Goal: Task Accomplishment & Management: Manage account settings

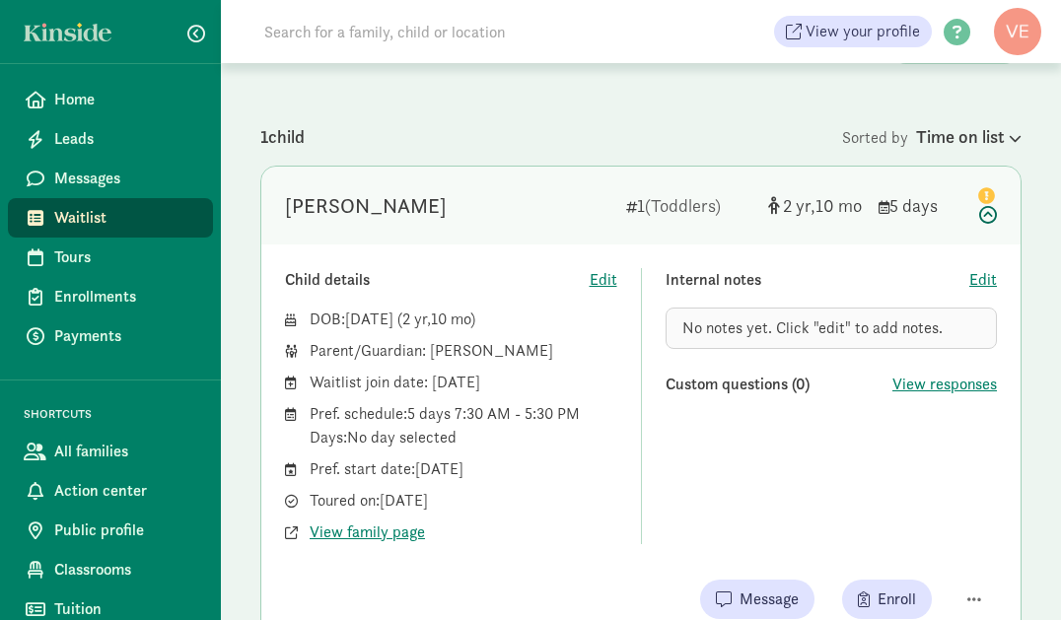
scroll to position [158, 0]
click at [78, 303] on span "Enrollments" at bounding box center [125, 297] width 143 height 24
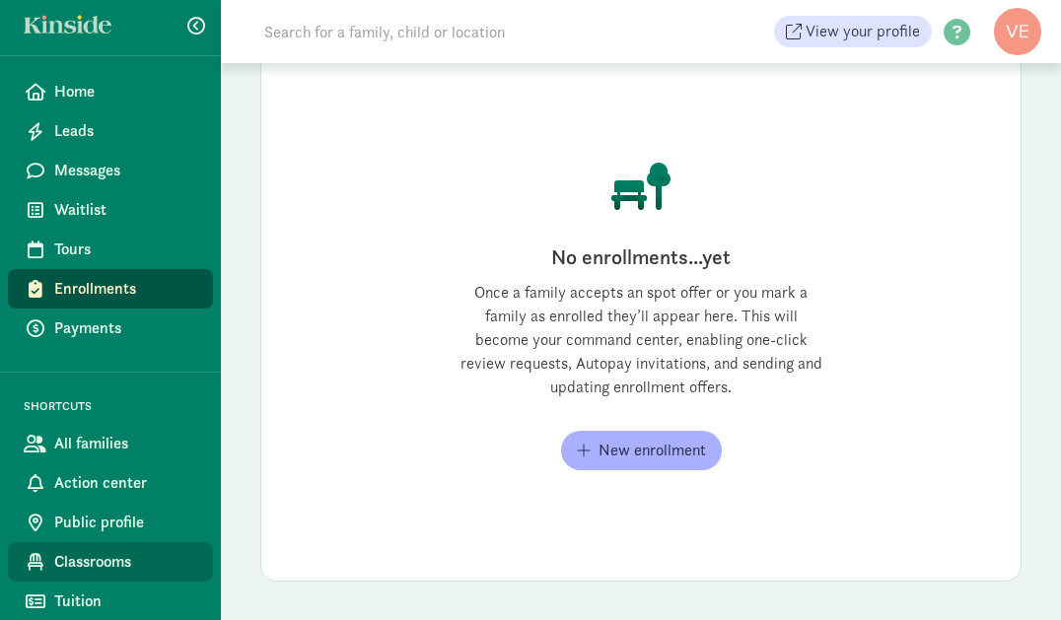
scroll to position [9, 0]
click at [106, 561] on span "Classrooms" at bounding box center [125, 561] width 143 height 24
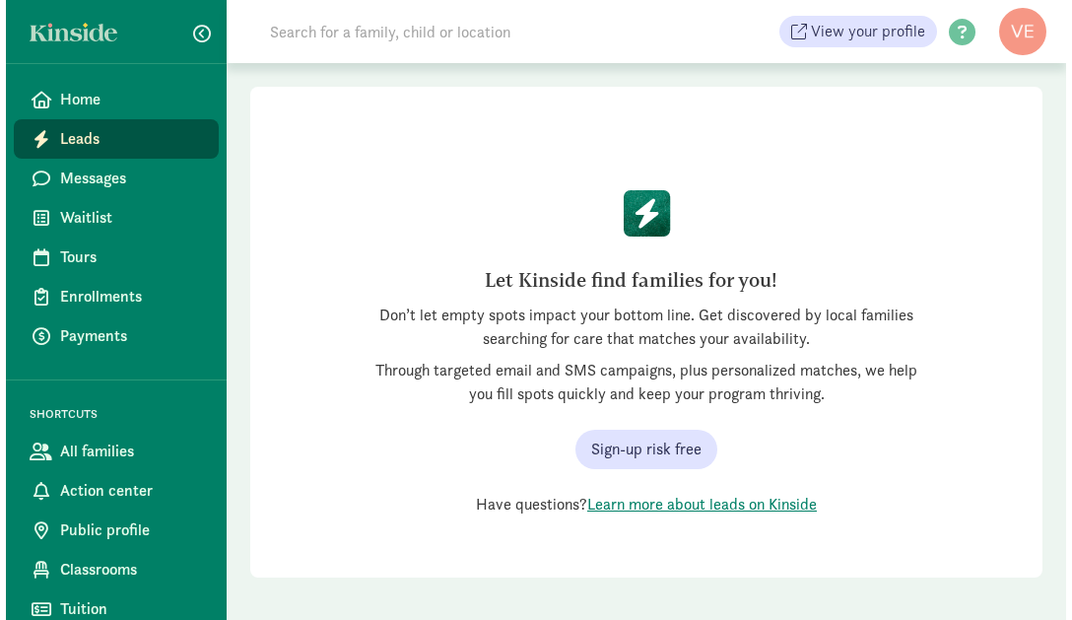
scroll to position [91, 0]
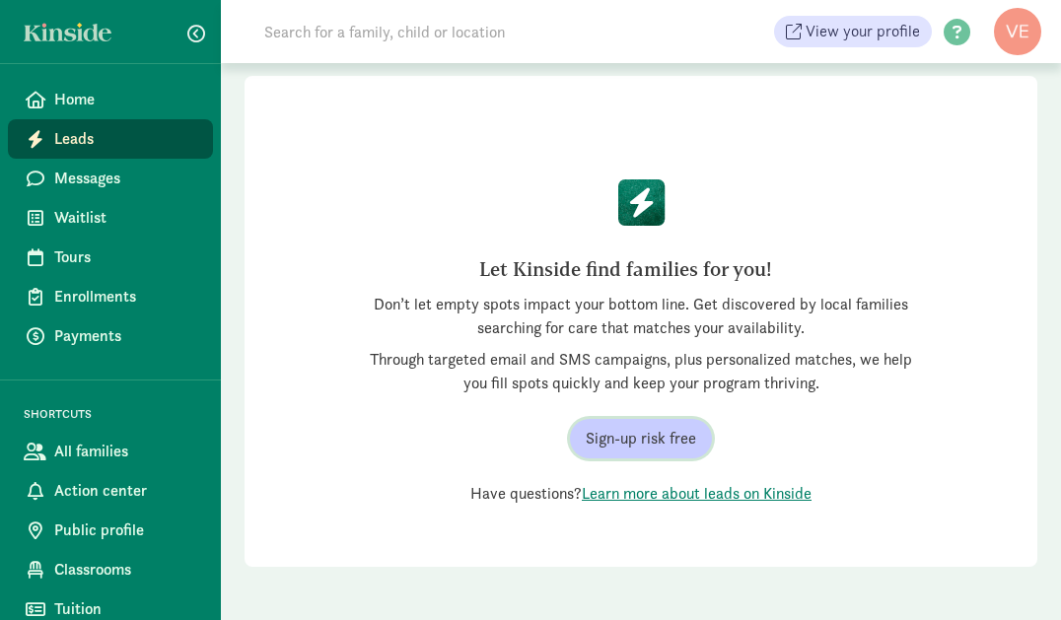
click at [659, 440] on span "Sign-up risk free" at bounding box center [640, 439] width 110 height 24
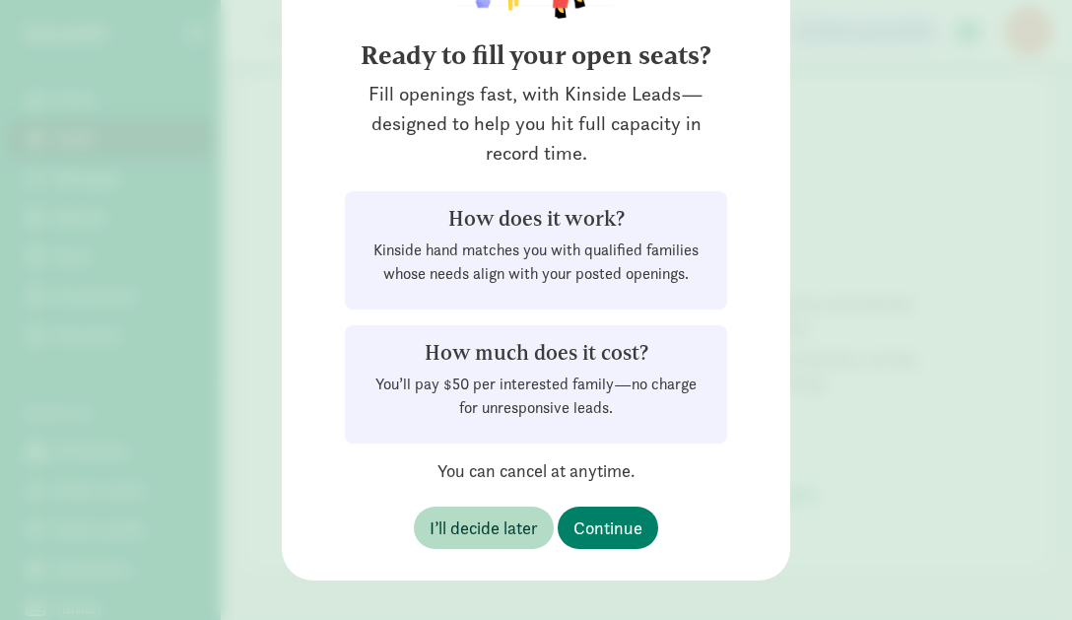
scroll to position [158, 0]
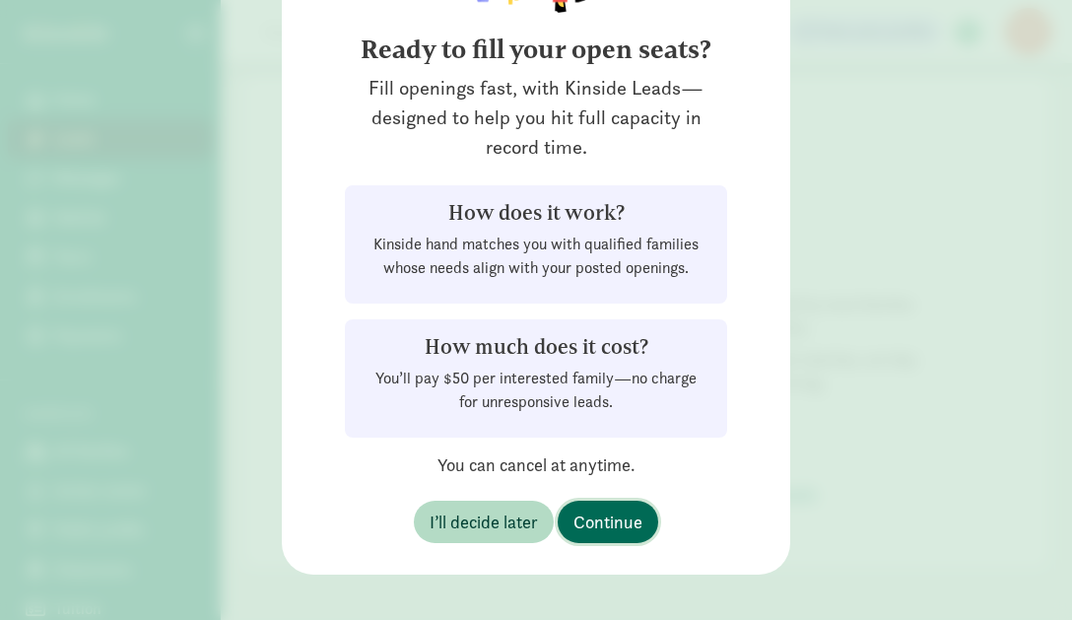
click at [626, 520] on span "Continue" at bounding box center [608, 522] width 69 height 27
click at [626, 520] on div "Ready to fill your open seats? Fill openings fast, with Kinside Leads—designed …" at bounding box center [536, 310] width 1072 height 620
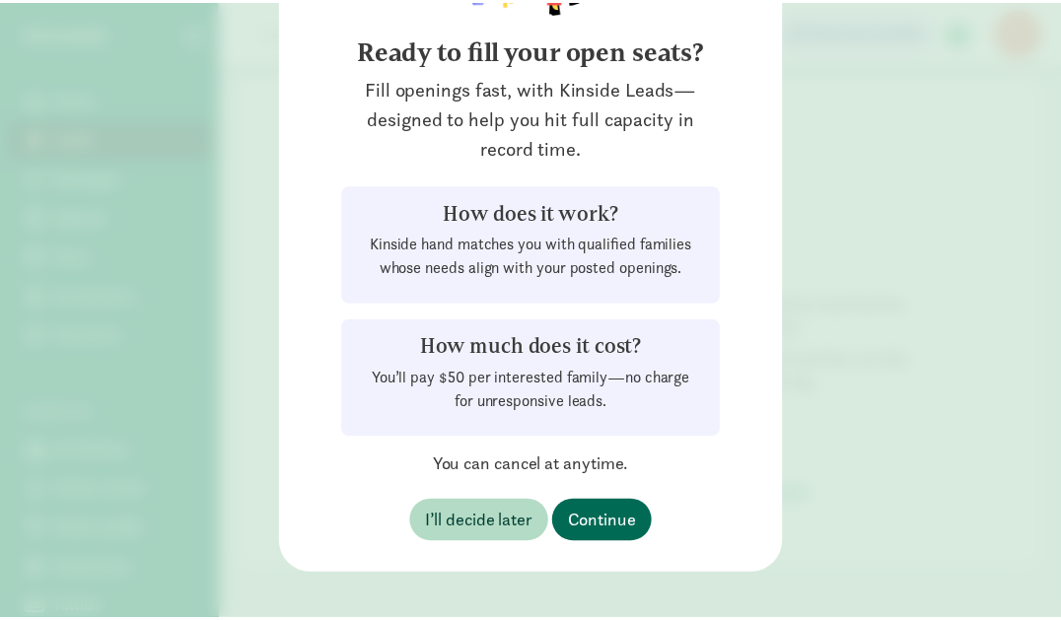
scroll to position [0, 0]
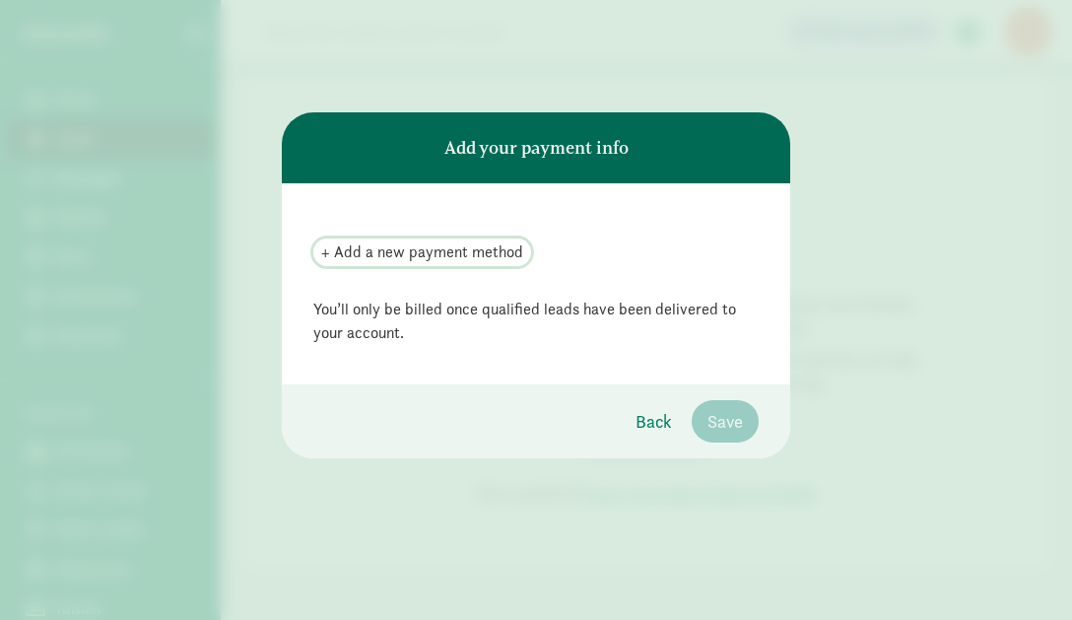
click at [430, 259] on span "+ Add a new payment method" at bounding box center [422, 252] width 202 height 24
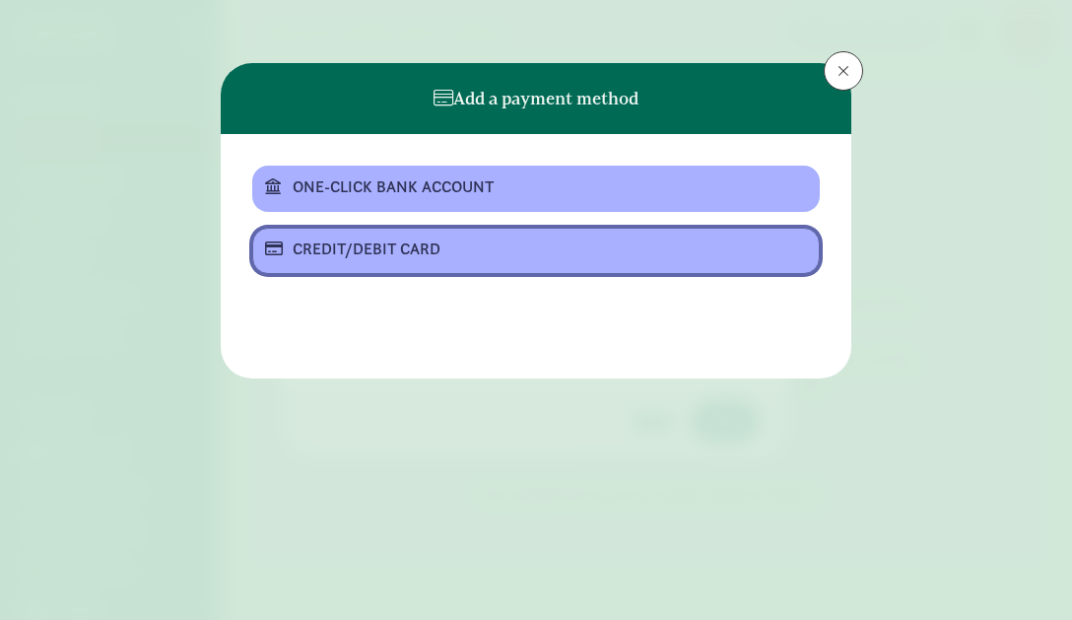
click at [425, 248] on div "CREDIT/DEBIT CARD" at bounding box center [534, 250] width 483 height 24
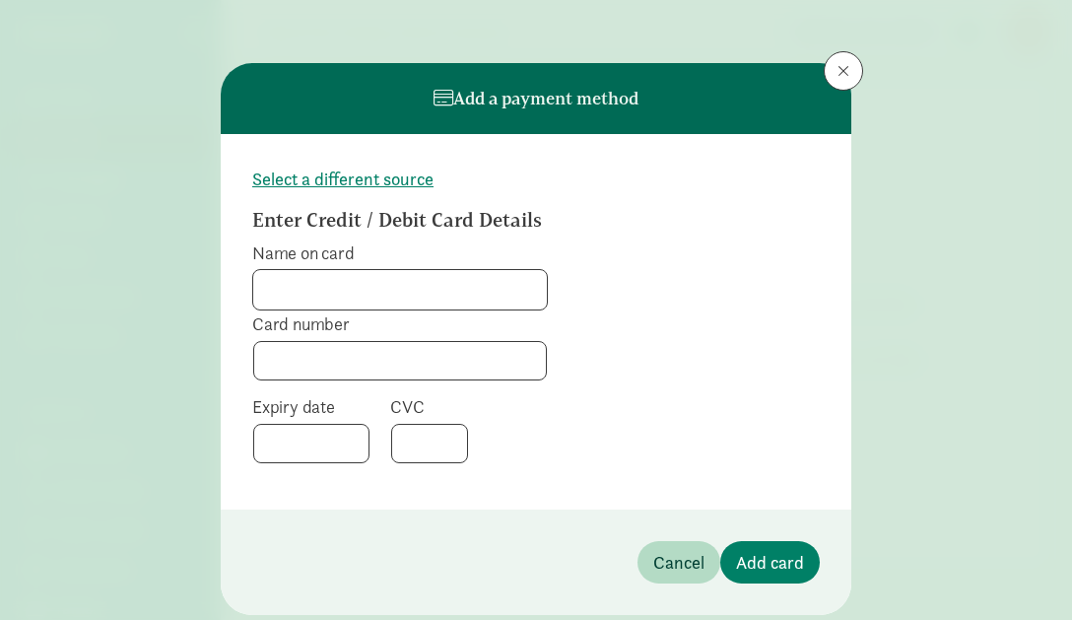
click at [396, 286] on input "Name on card" at bounding box center [400, 289] width 294 height 39
click at [428, 288] on input "4147342040378277" at bounding box center [400, 289] width 294 height 39
drag, startPoint x: 373, startPoint y: 288, endPoint x: 207, endPoint y: 272, distance: 166.3
click at [207, 272] on div "Add a payment method Select a different source Enter Credit / Debit Card Detail…" at bounding box center [536, 310] width 1072 height 620
type input "Veronica Dumitrescu"
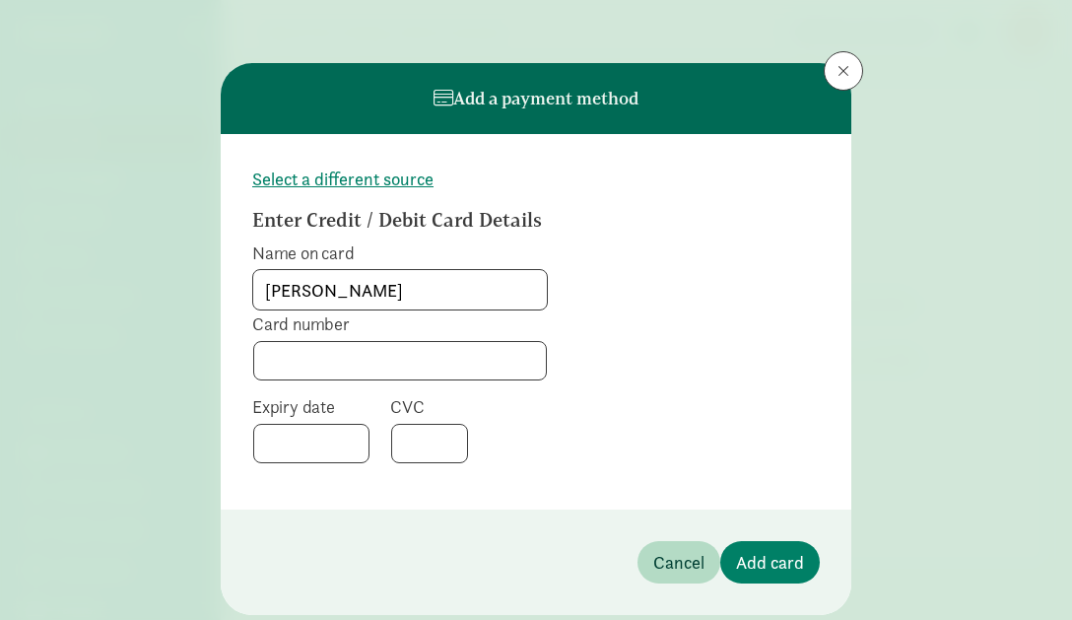
click at [748, 288] on form "Select a different source Enter Credit / Debit Card Details Name on card Veroni…" at bounding box center [536, 322] width 568 height 312
click at [763, 556] on span "Add card" at bounding box center [770, 562] width 68 height 27
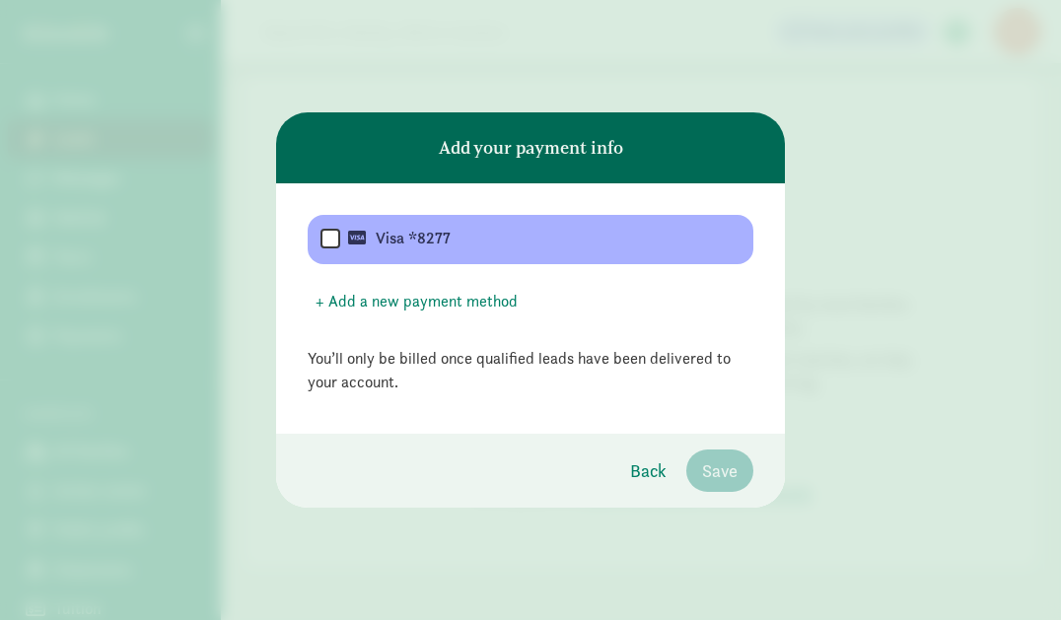
click at [326, 242] on input "checkbox" at bounding box center [330, 240] width 20 height 24
checkbox input "true"
click at [730, 469] on span "Save" at bounding box center [719, 470] width 35 height 27
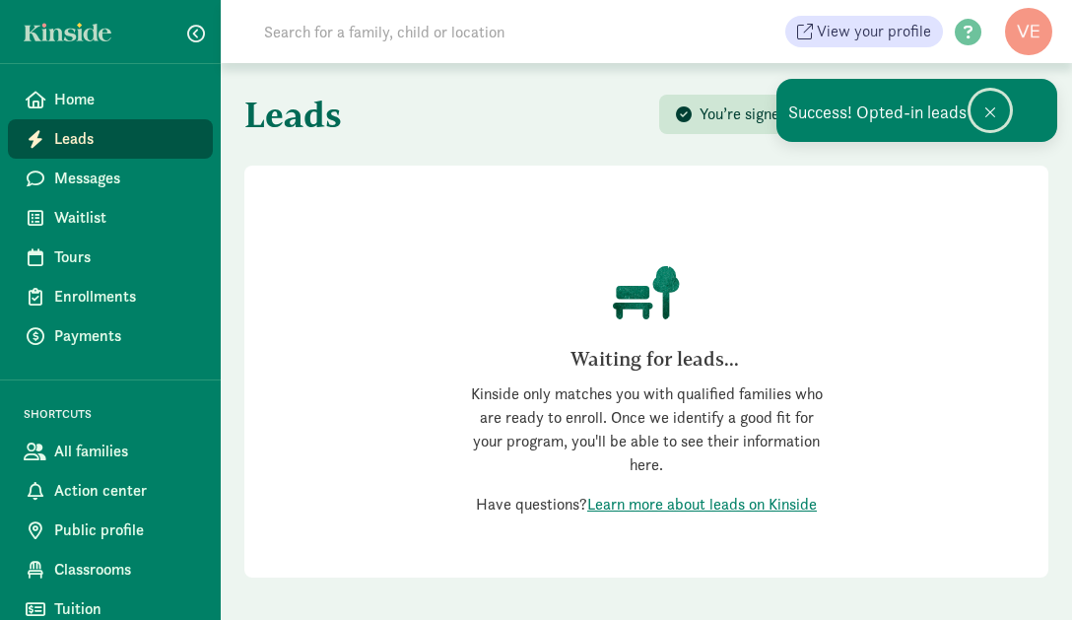
click at [990, 110] on span at bounding box center [991, 112] width 12 height 16
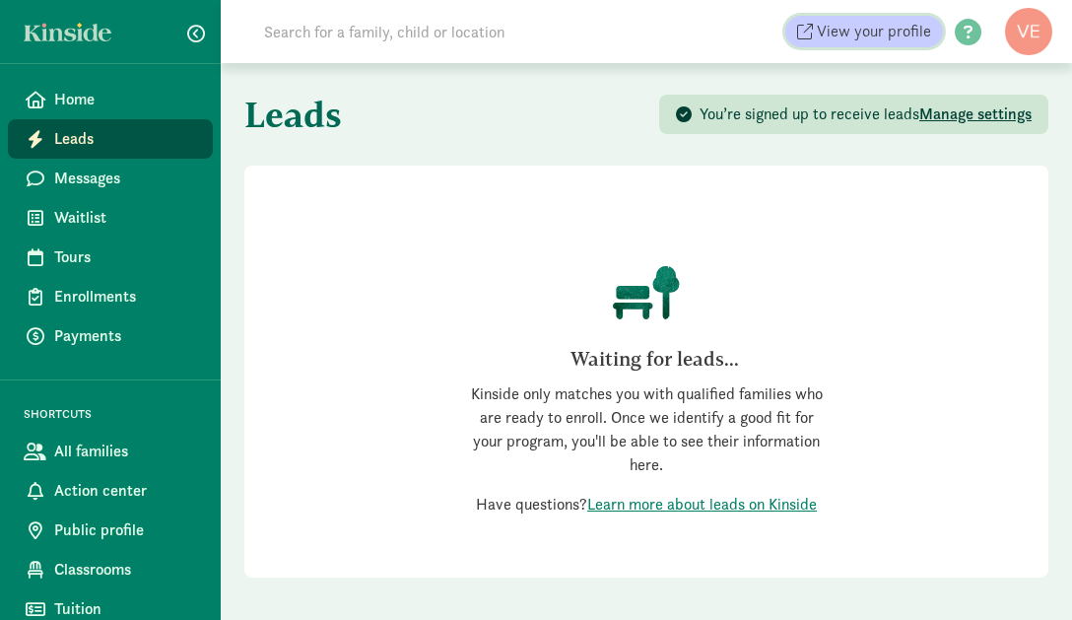
click at [873, 32] on span "View your profile" at bounding box center [874, 32] width 114 height 24
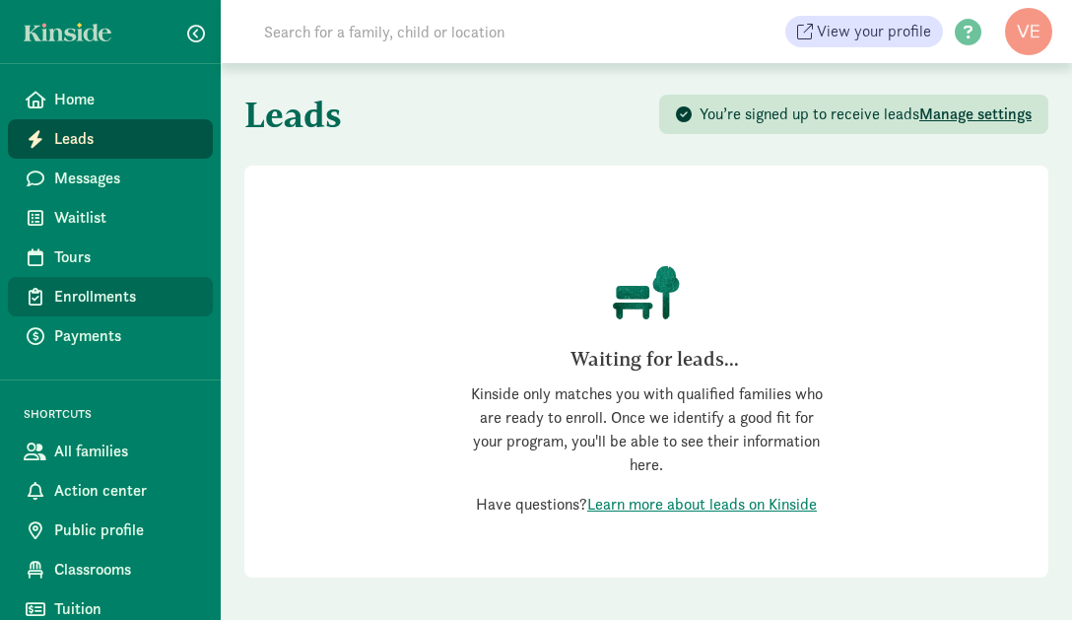
click at [103, 292] on span "Enrollments" at bounding box center [125, 297] width 143 height 24
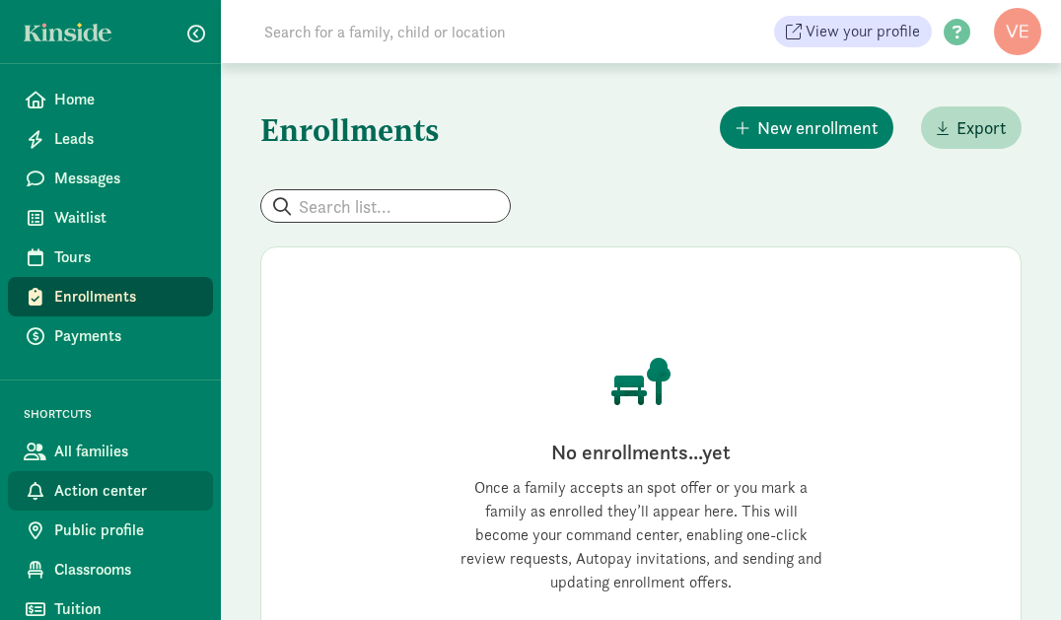
click at [115, 495] on span "Action center" at bounding box center [125, 491] width 143 height 24
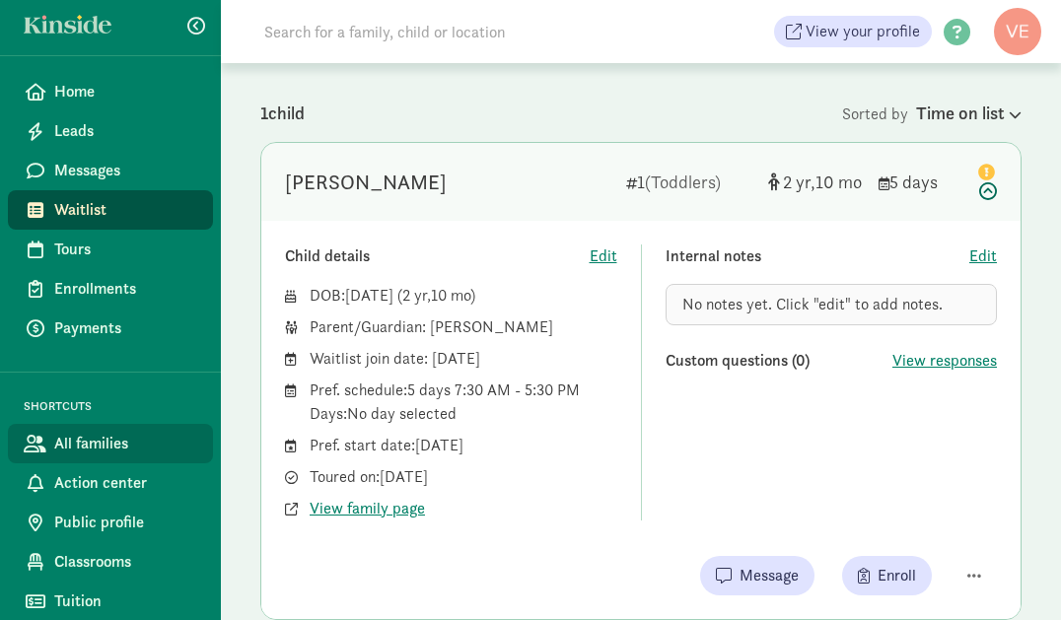
scroll to position [9, 0]
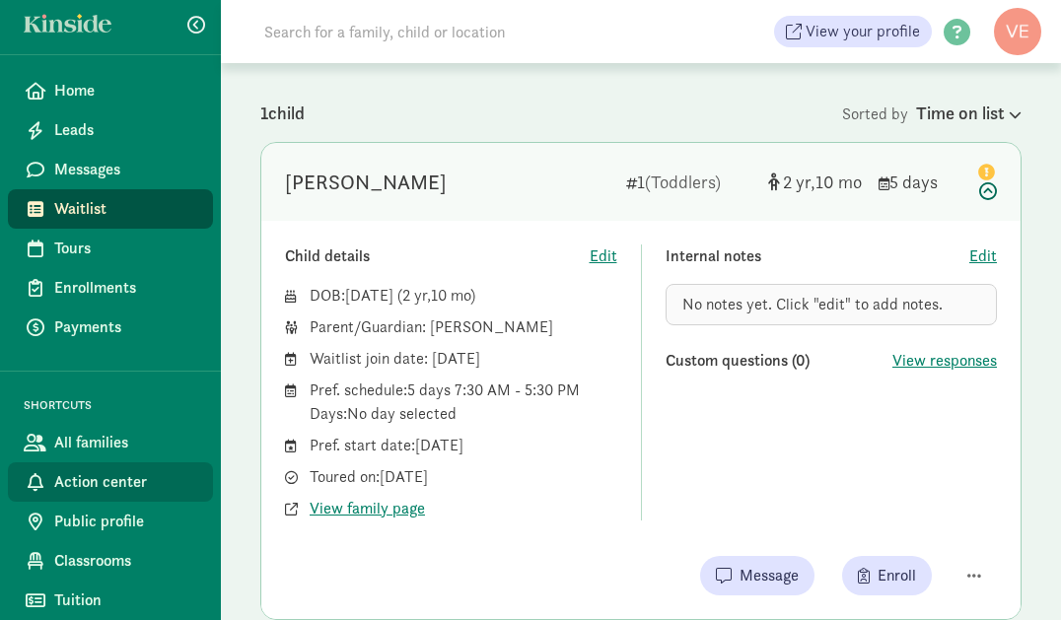
click at [136, 485] on span "Action center" at bounding box center [125, 482] width 143 height 24
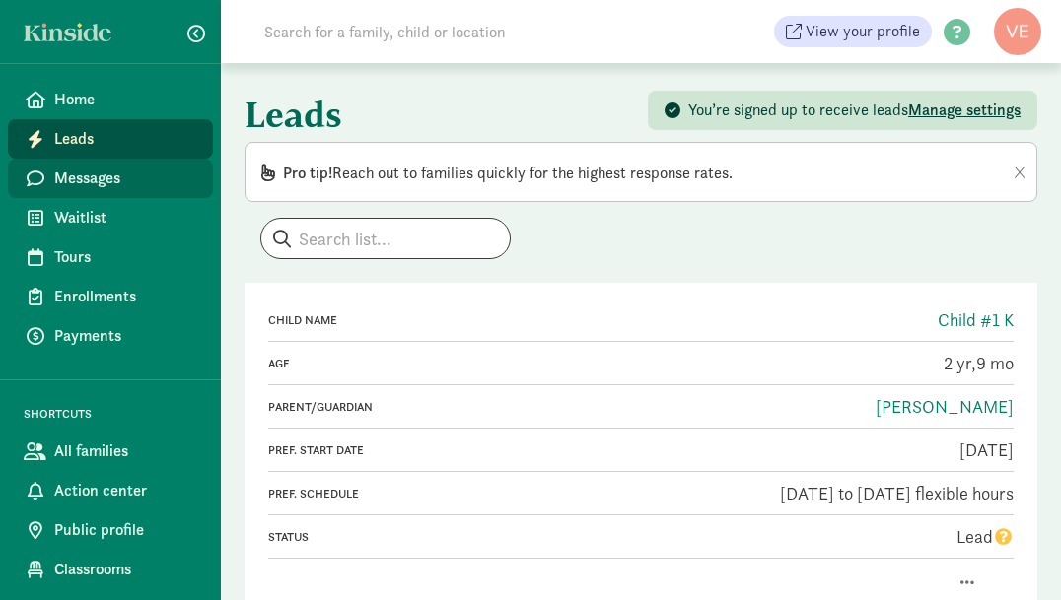
click at [71, 175] on span "Messages" at bounding box center [125, 179] width 143 height 24
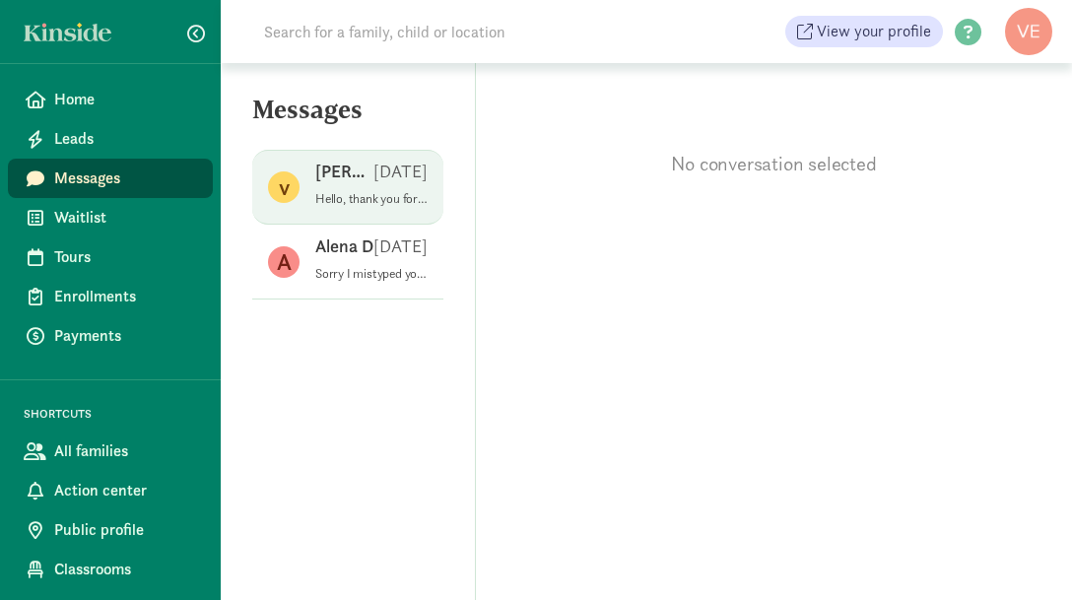
click at [361, 191] on p "Hello, thank you for your interest in our school. at this moment we are buildin…" at bounding box center [371, 199] width 112 height 16
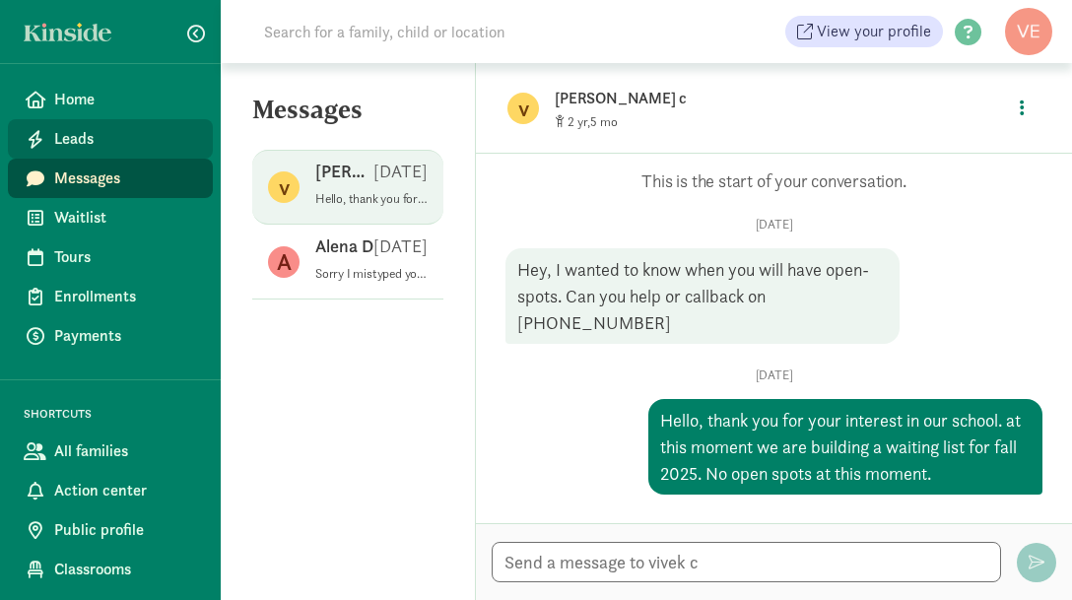
click at [97, 140] on span "Leads" at bounding box center [125, 139] width 143 height 24
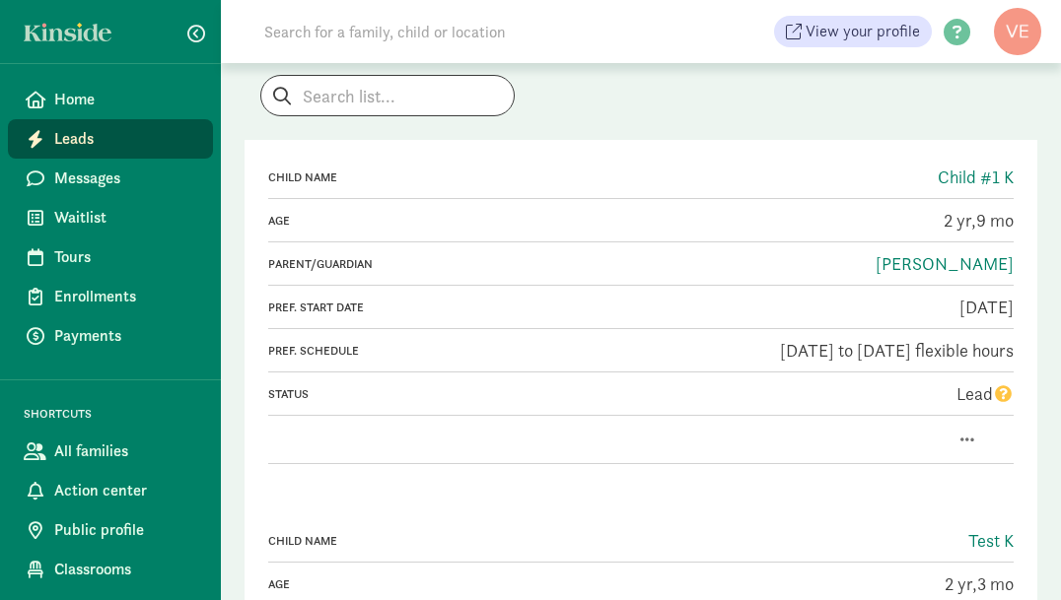
scroll to position [128, 0]
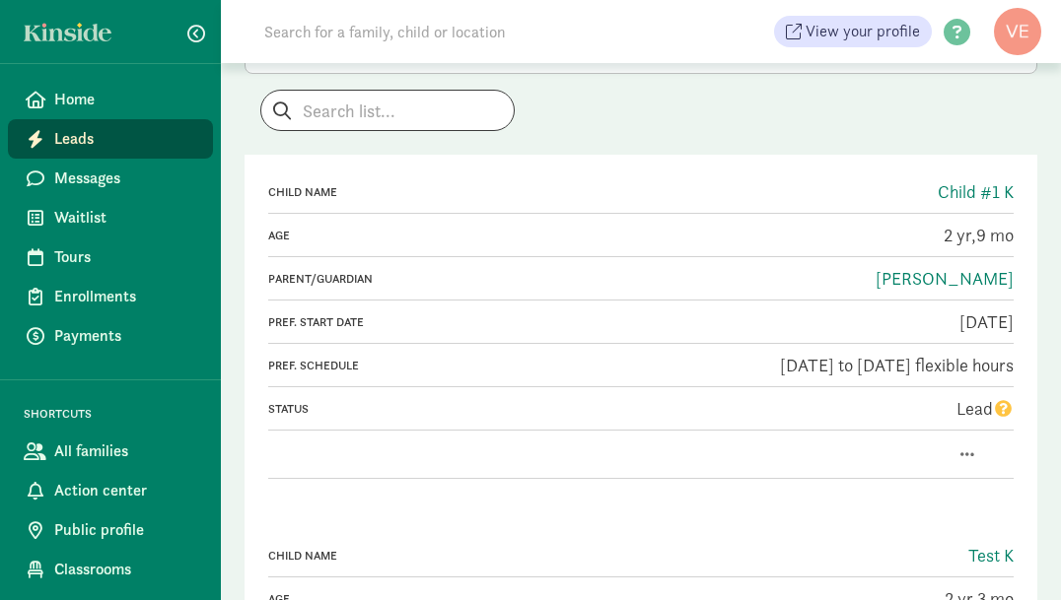
click at [1002, 408] on icon "question" at bounding box center [1003, 408] width 17 height 17
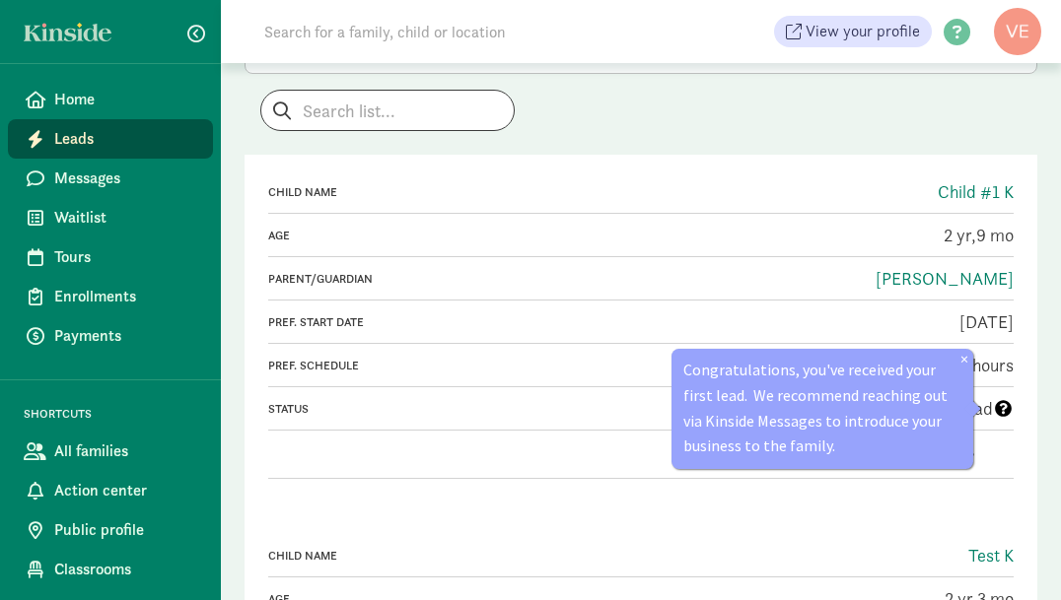
click at [1056, 443] on div "Leads You’re signed up to receive leads Manage settings Pro tip! Reach out to f…" at bounding box center [641, 467] width 840 height 1064
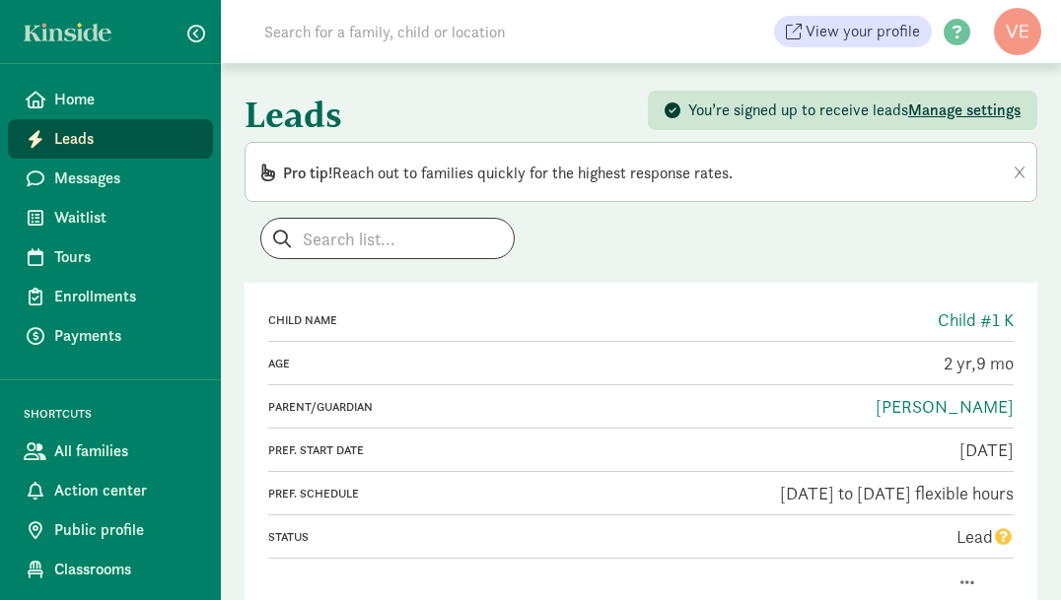
scroll to position [0, 0]
click at [986, 405] on link "[PERSON_NAME]" at bounding box center [944, 406] width 138 height 23
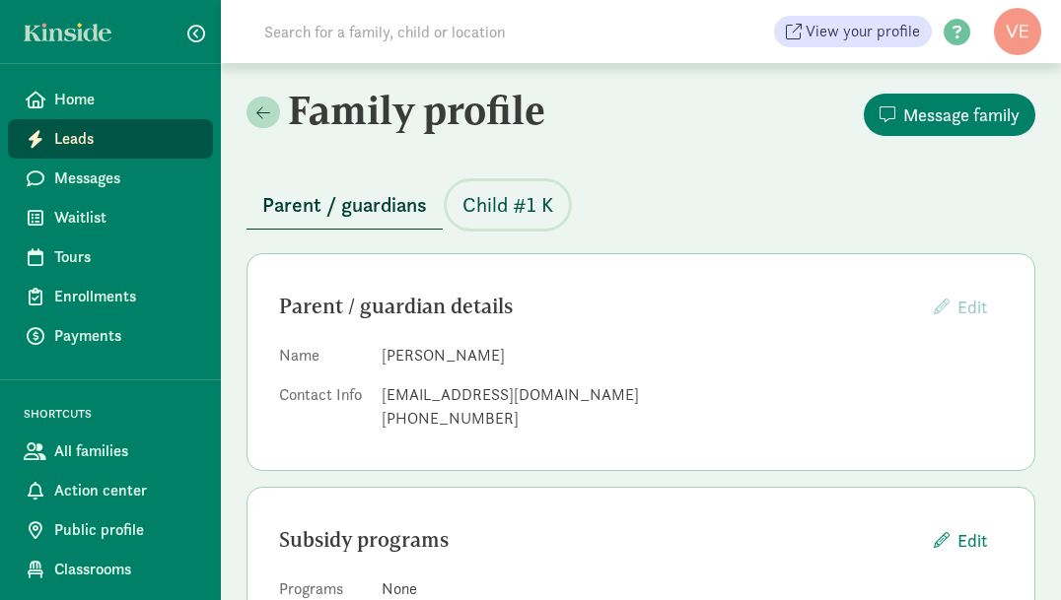
click at [504, 203] on span "Child #1 K" at bounding box center [507, 205] width 91 height 32
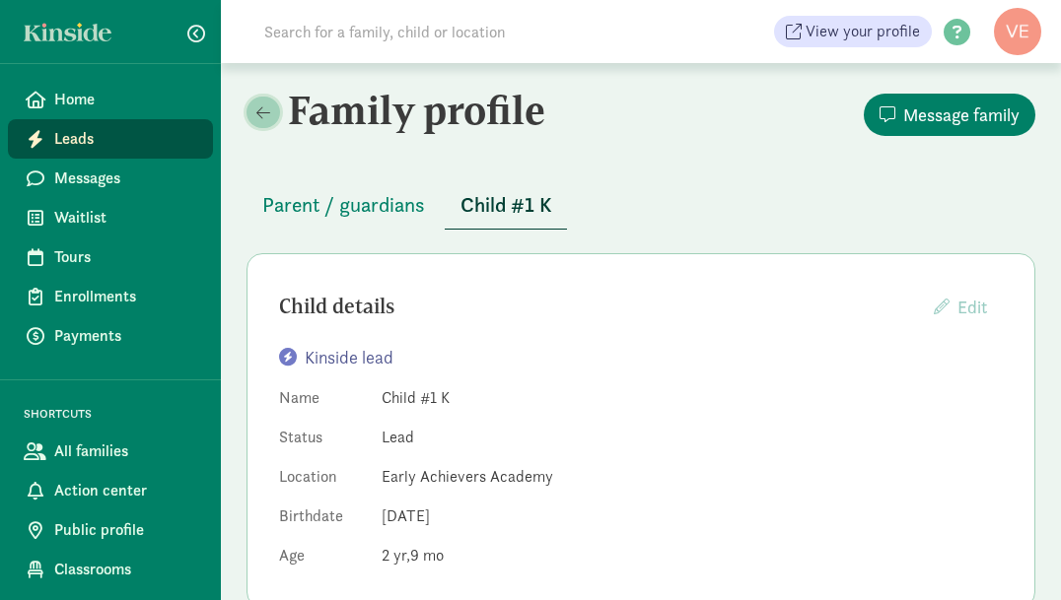
click at [268, 116] on span at bounding box center [263, 112] width 14 height 16
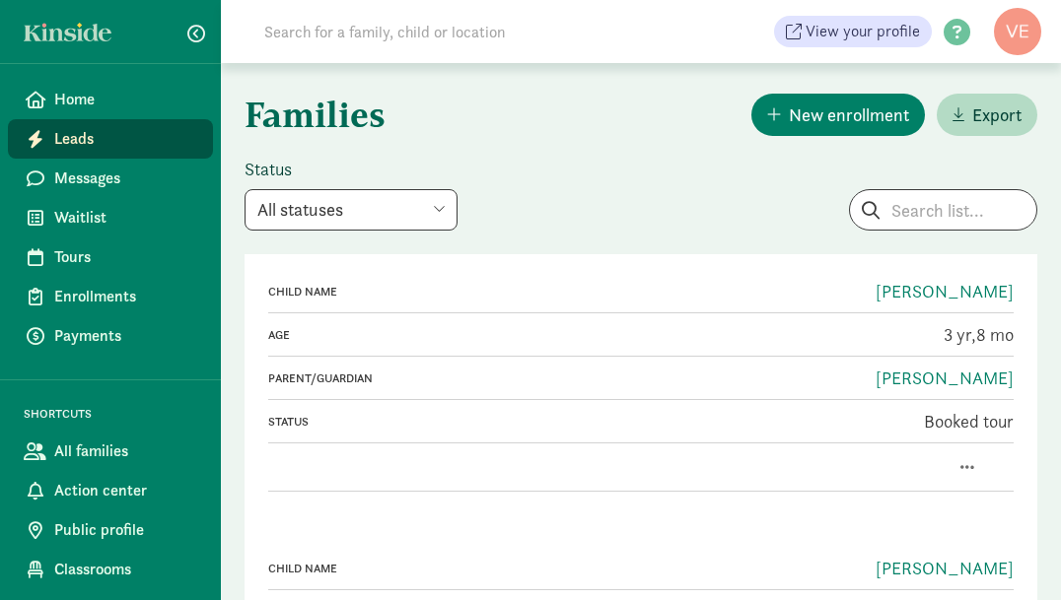
click at [440, 223] on select "All statuses Enrolled Inactive Removed from waitlist On waitlist Booked tour Le…" at bounding box center [350, 209] width 213 height 41
select select "lead"
click at [244, 189] on select "All statuses Enrolled Inactive Removed from waitlist On waitlist Booked tour Le…" at bounding box center [350, 209] width 213 height 41
click at [450, 212] on select "All statuses Enrolled Inactive Removed from waitlist On waitlist Booked tour Le…" at bounding box center [350, 209] width 213 height 41
select select
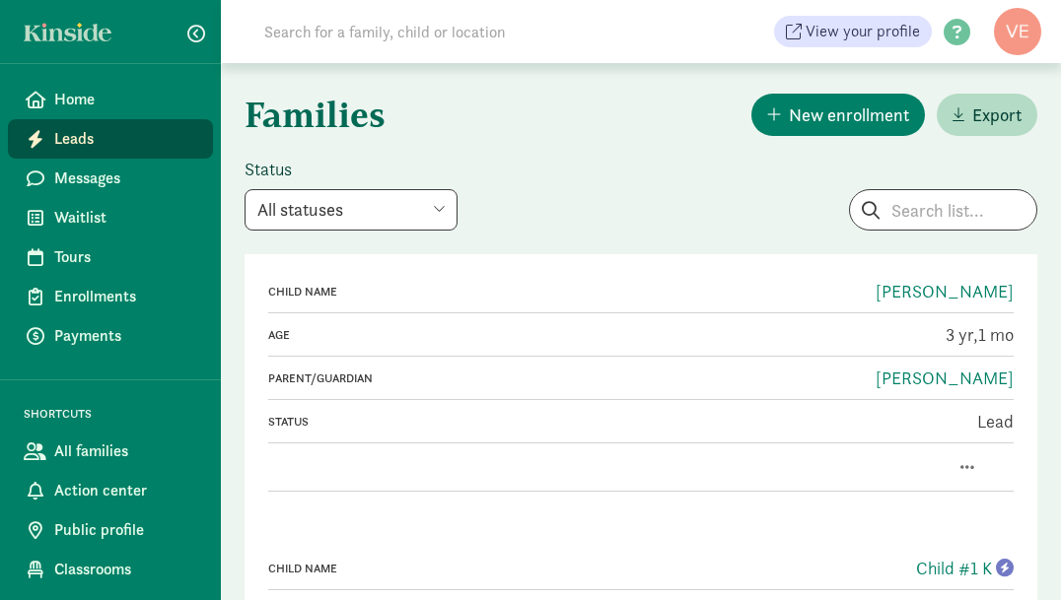
click at [244, 189] on select "All statuses Enrolled Inactive Removed from waitlist On waitlist Booked tour Le…" at bounding box center [350, 209] width 213 height 41
click at [69, 140] on span "Leads" at bounding box center [125, 139] width 143 height 24
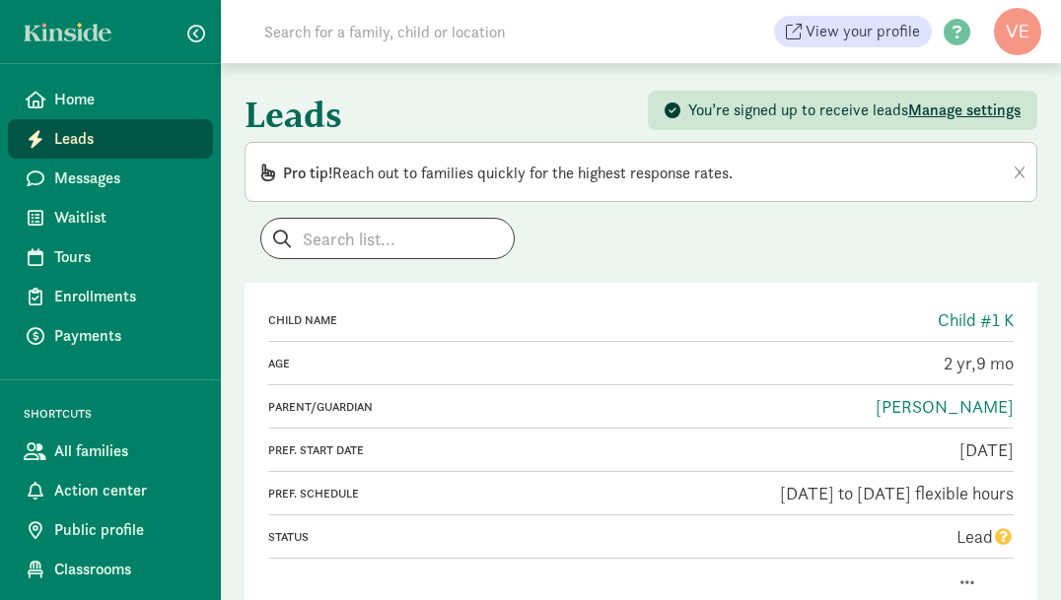
click at [1026, 175] on div "Pro tip! Reach out to families quickly for the highest response rates." at bounding box center [640, 172] width 792 height 60
click at [1022, 171] on icon at bounding box center [1019, 171] width 10 height 1
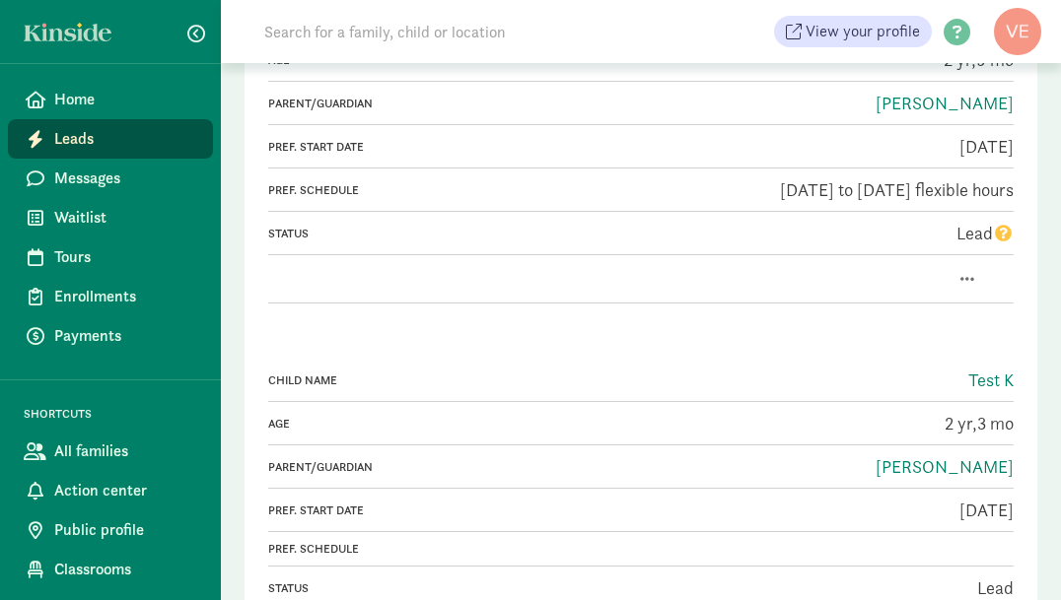
scroll to position [315, 0]
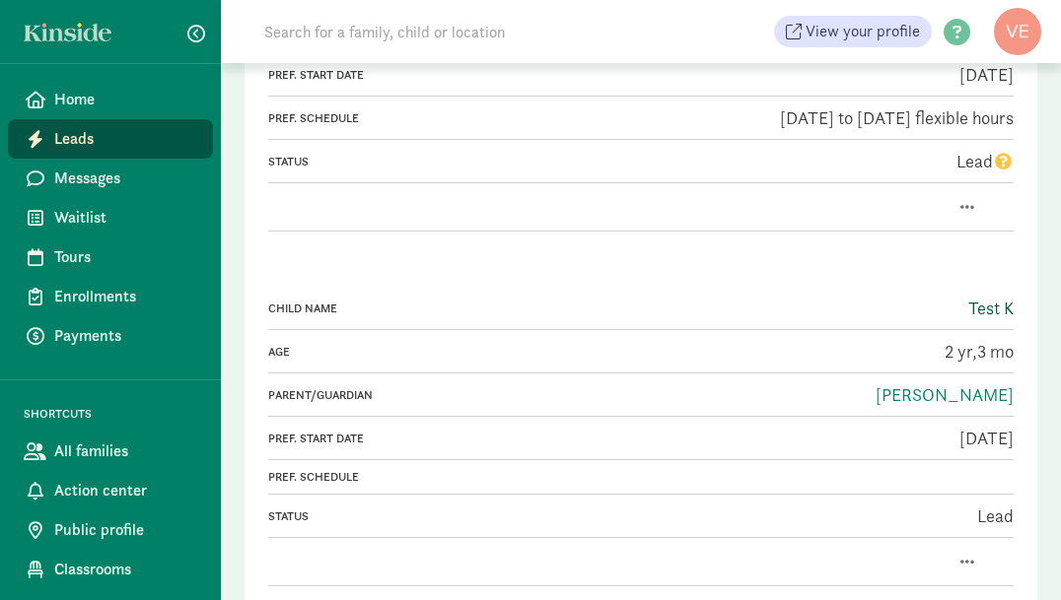
click at [991, 302] on link "Test K" at bounding box center [990, 308] width 45 height 23
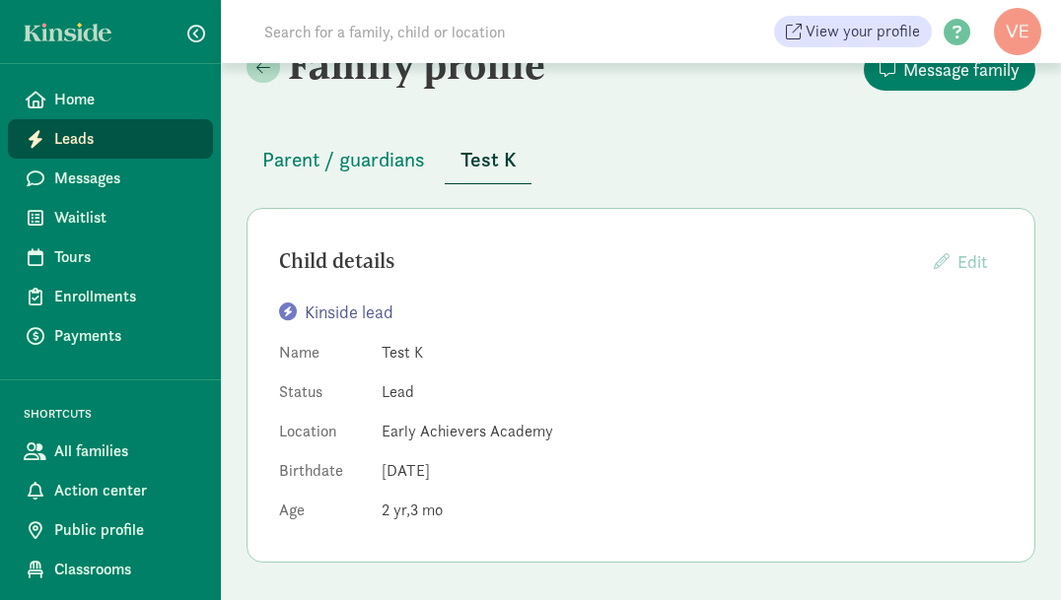
scroll to position [45, 0]
click at [332, 152] on span "Parent / guardians" at bounding box center [343, 160] width 163 height 32
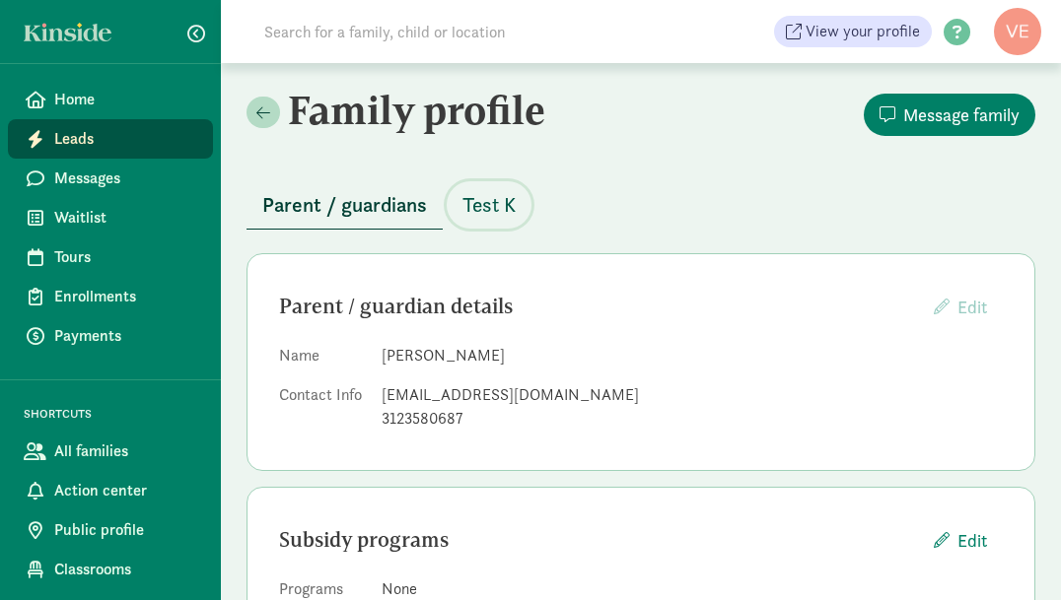
click at [495, 205] on span "Test K" at bounding box center [488, 205] width 53 height 32
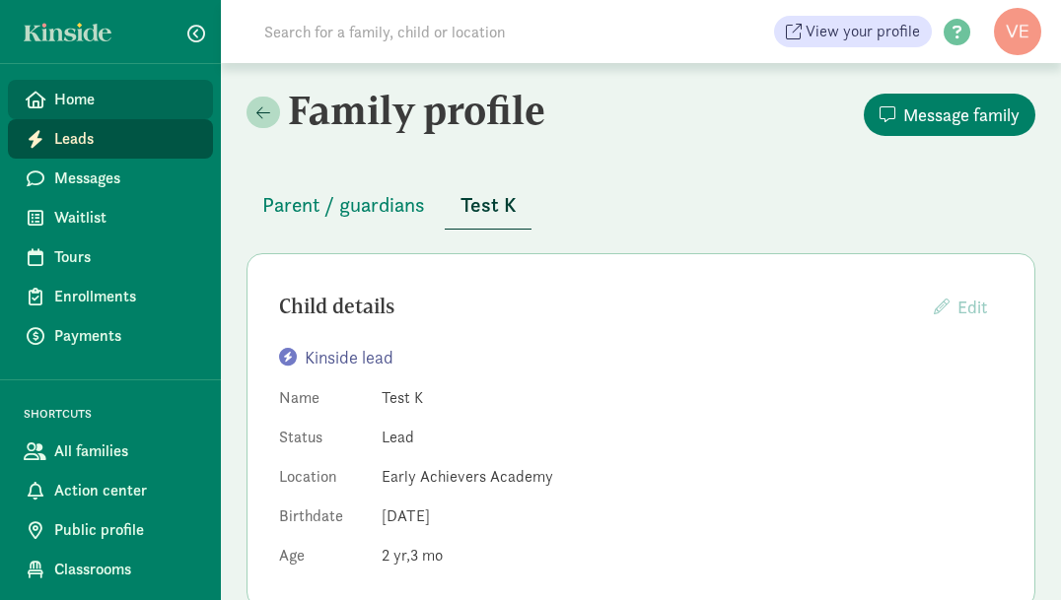
click at [57, 87] on link "Home" at bounding box center [110, 99] width 205 height 39
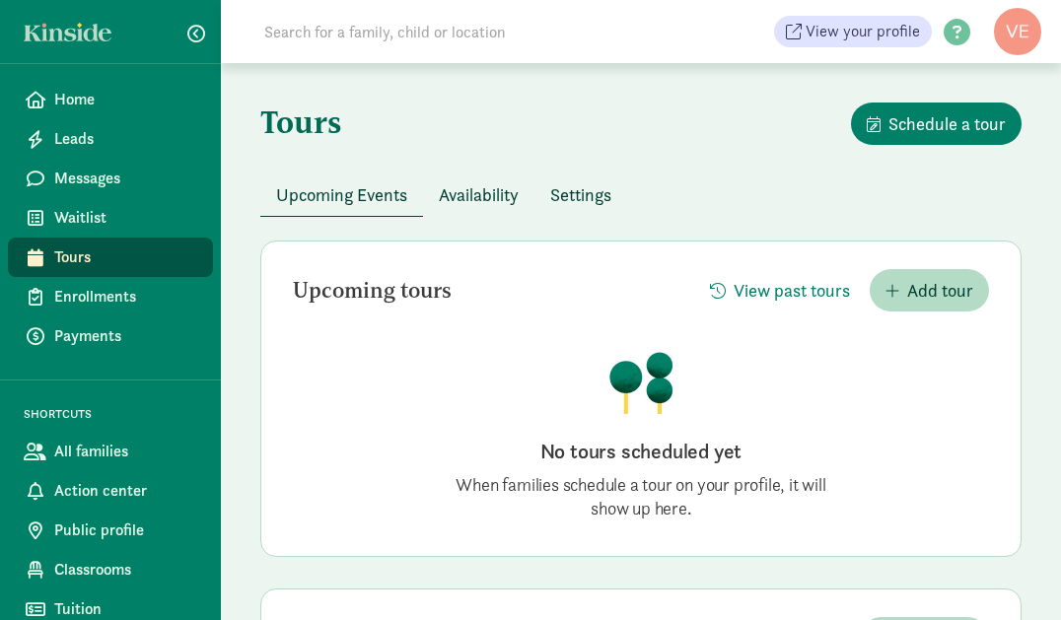
click at [474, 179] on button "Availability" at bounding box center [478, 194] width 111 height 42
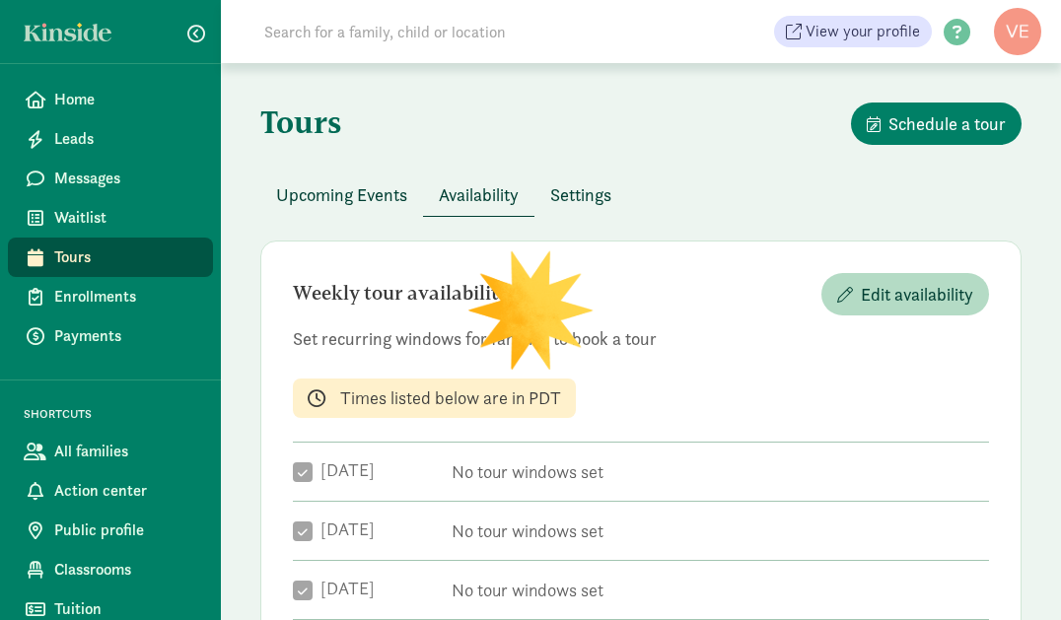
checkbox input "true"
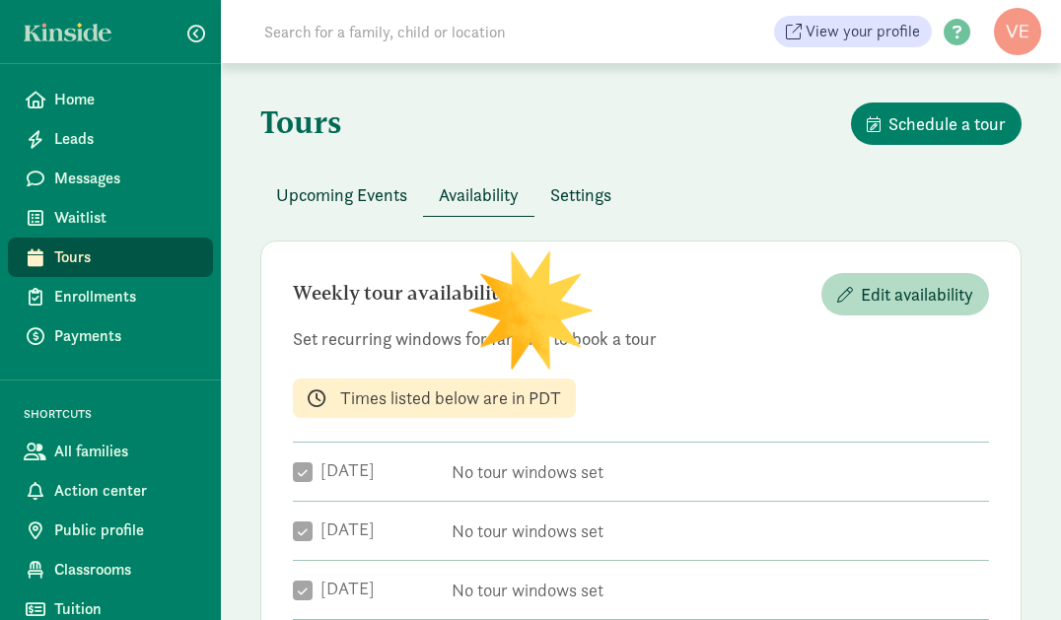
checkbox input "true"
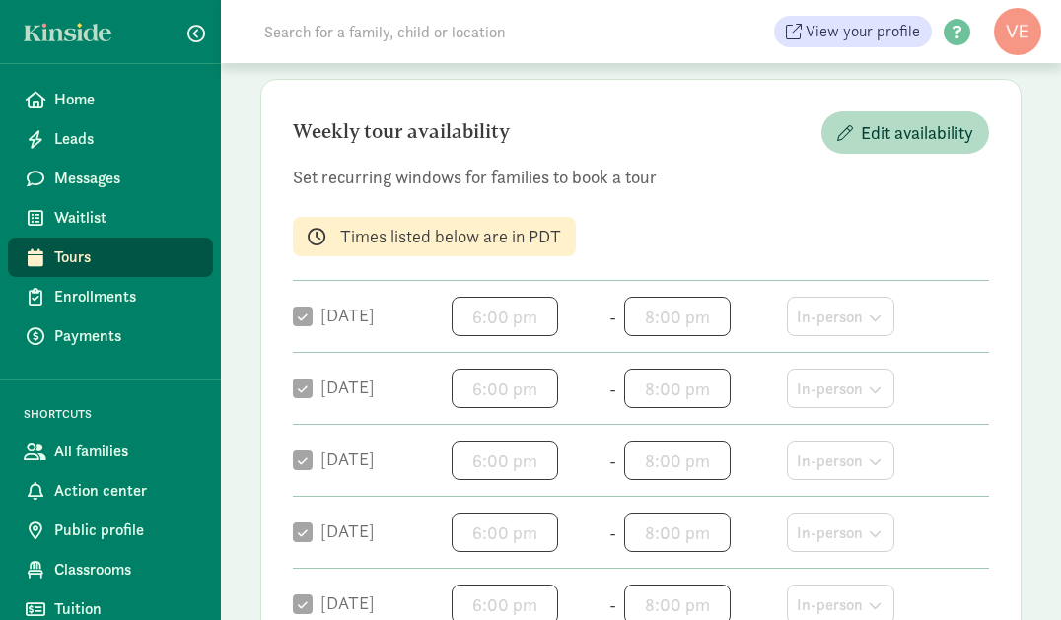
scroll to position [158, 0]
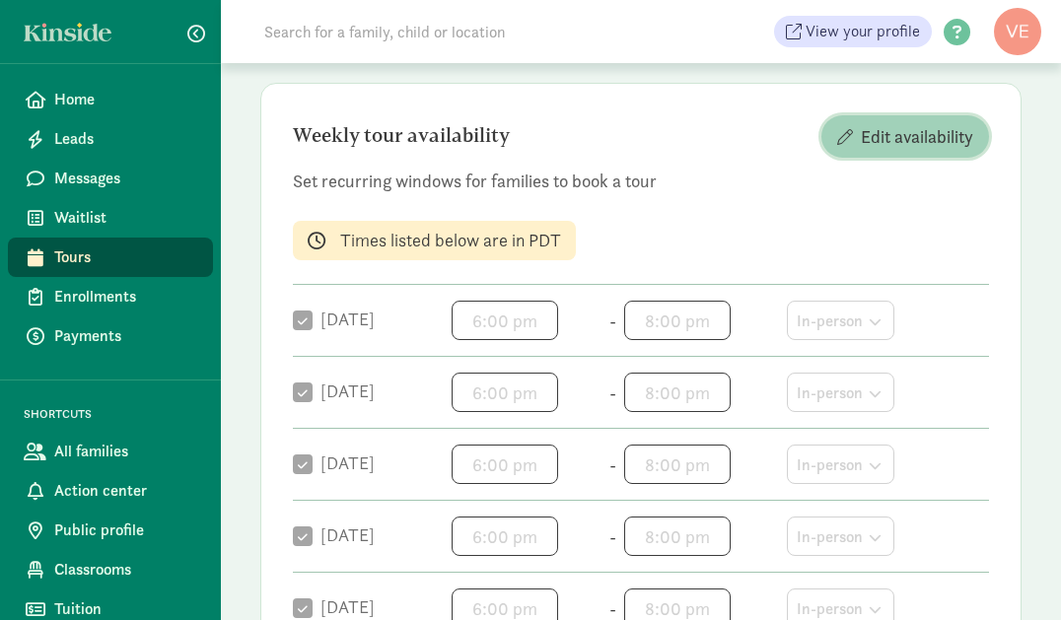
click at [909, 134] on span "Edit availability" at bounding box center [916, 136] width 112 height 27
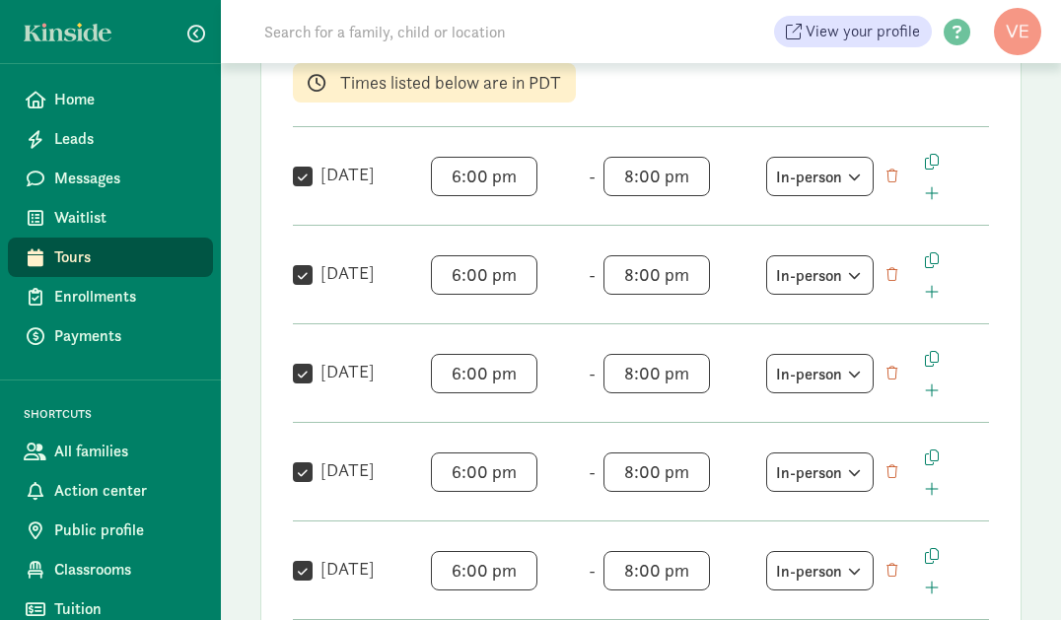
scroll to position [394, 0]
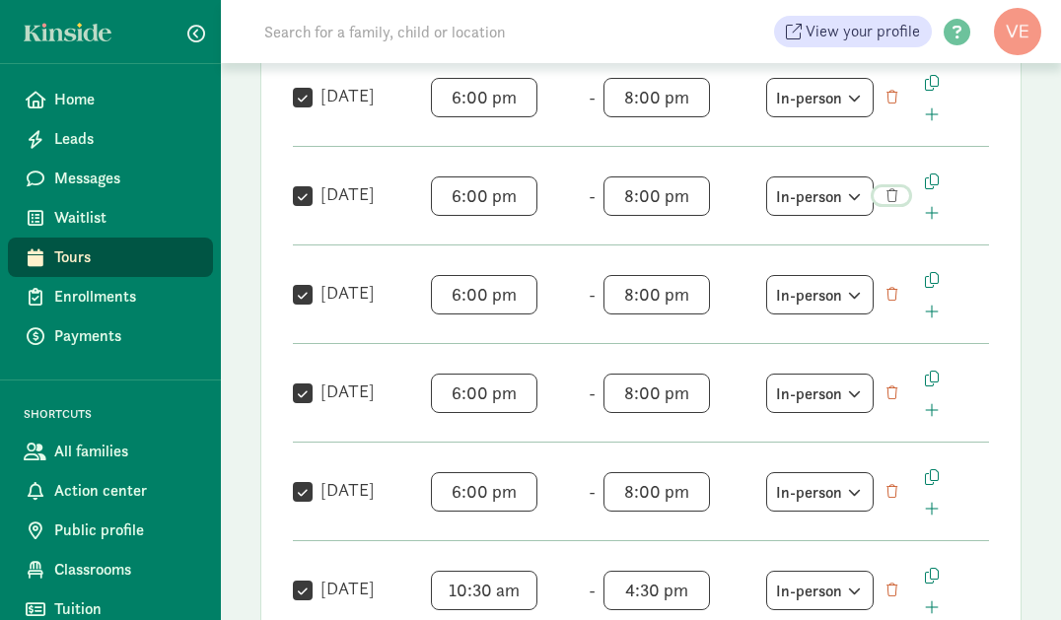
click at [891, 193] on span "button" at bounding box center [891, 195] width 11 height 13
checkbox input "false"
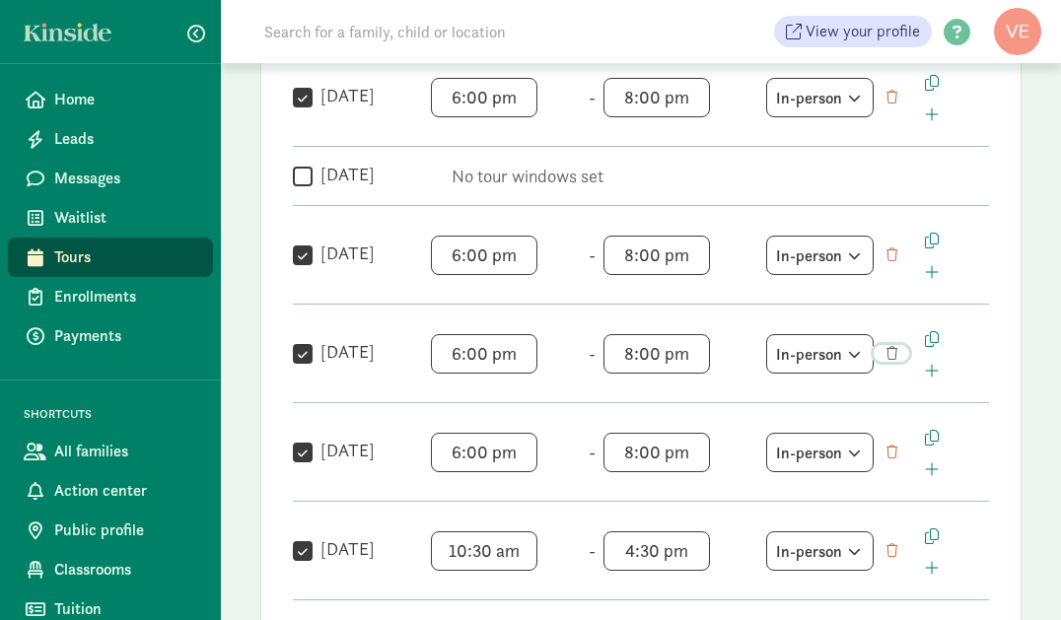
click at [888, 350] on span "button" at bounding box center [891, 353] width 11 height 13
checkbox input "false"
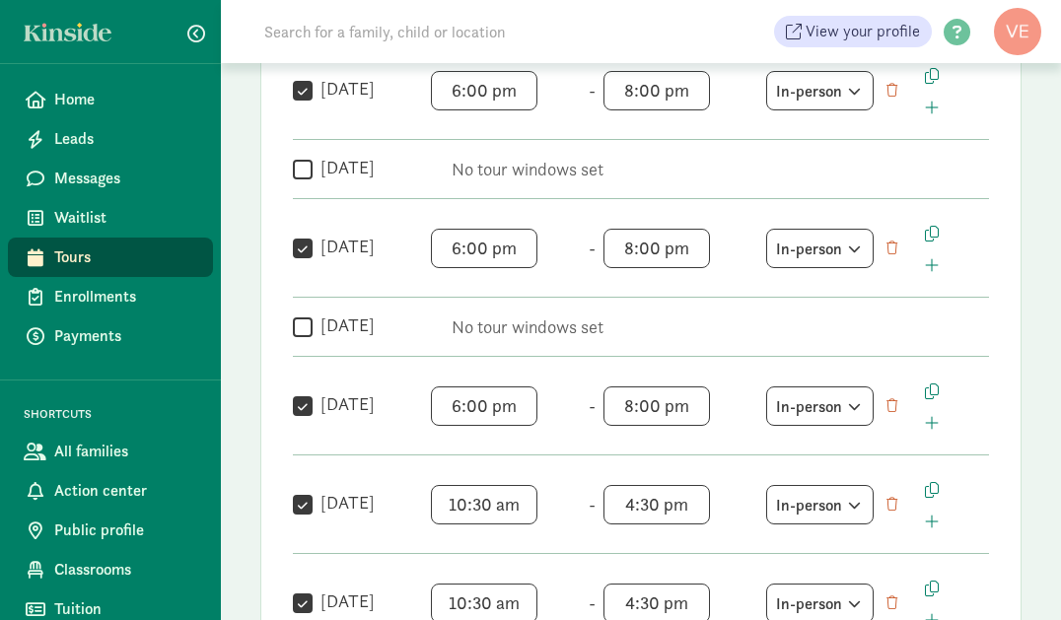
scroll to position [473, 0]
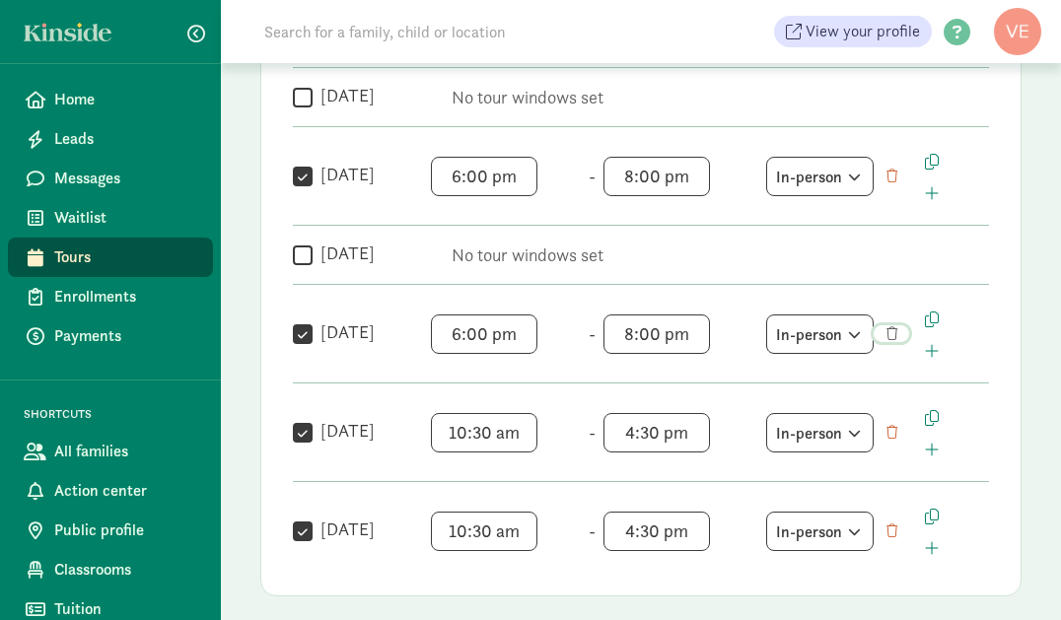
click at [892, 335] on span "button" at bounding box center [891, 333] width 11 height 13
checkbox input "false"
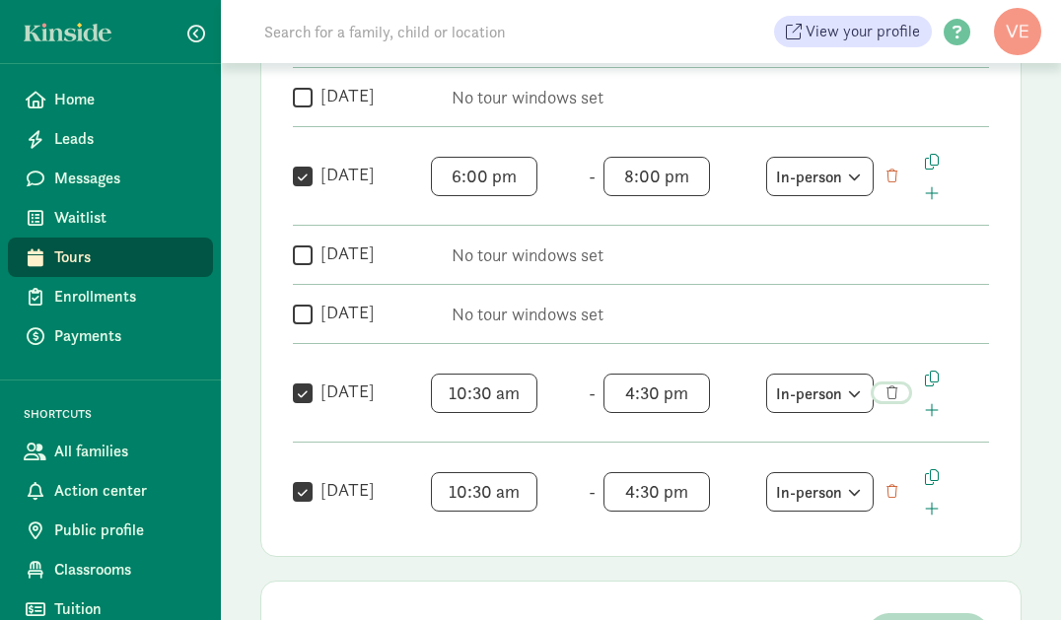
click at [901, 392] on button "button" at bounding box center [890, 392] width 35 height 17
checkbox input "false"
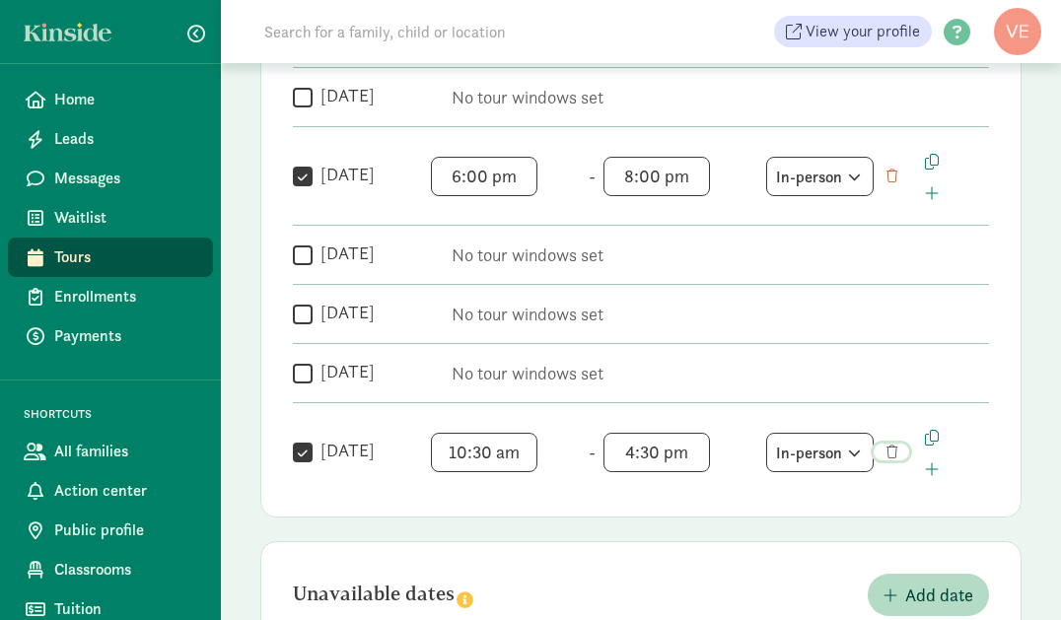
click at [894, 453] on span "button" at bounding box center [891, 452] width 11 height 13
checkbox input "false"
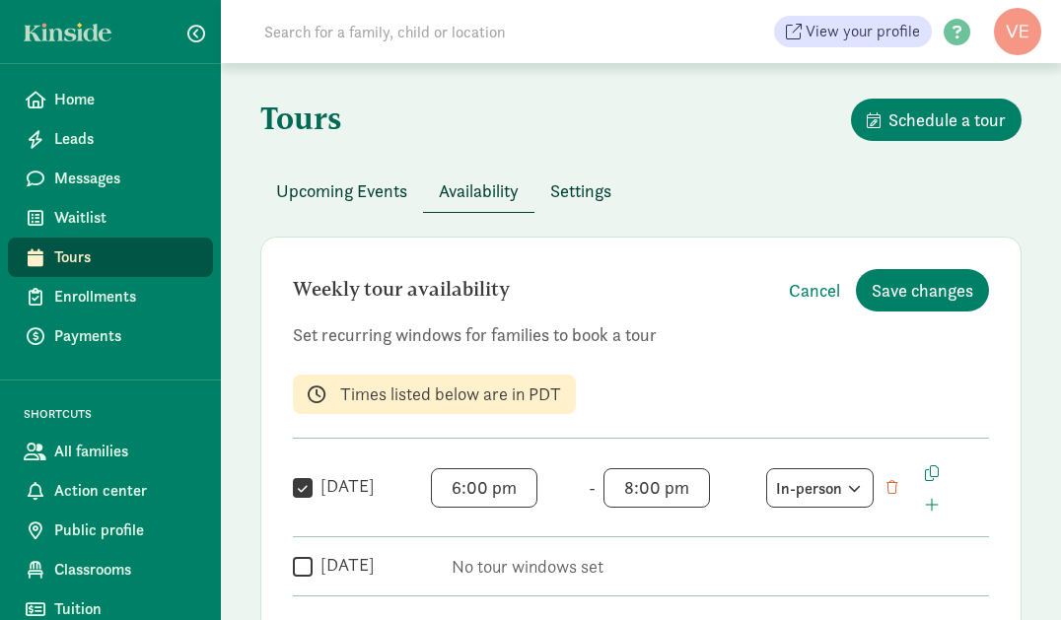
scroll to position [0, 0]
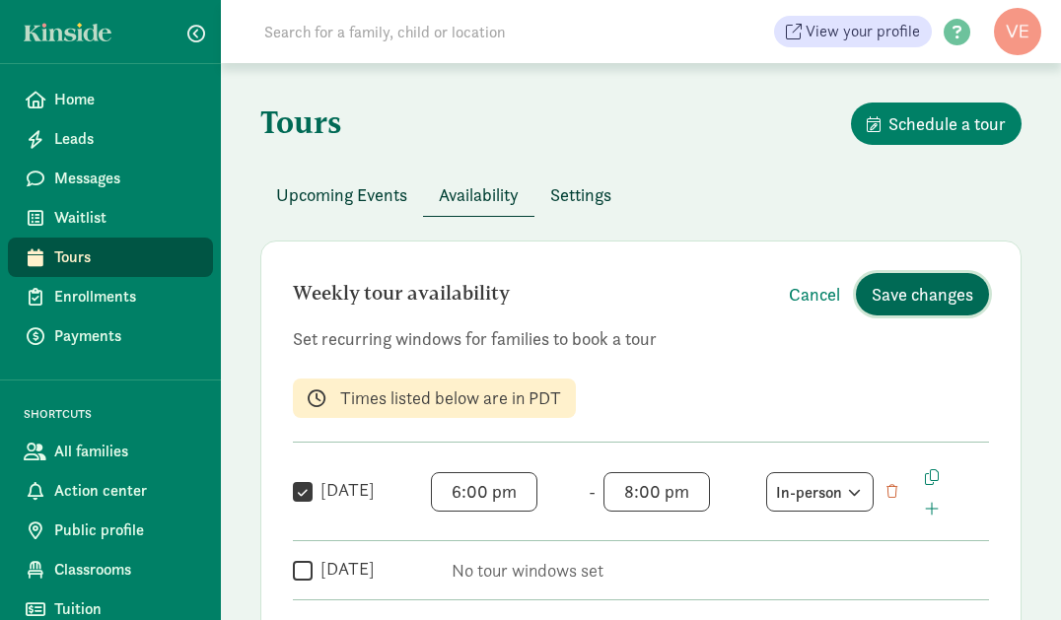
click at [916, 291] on span "Save changes" at bounding box center [922, 294] width 102 height 27
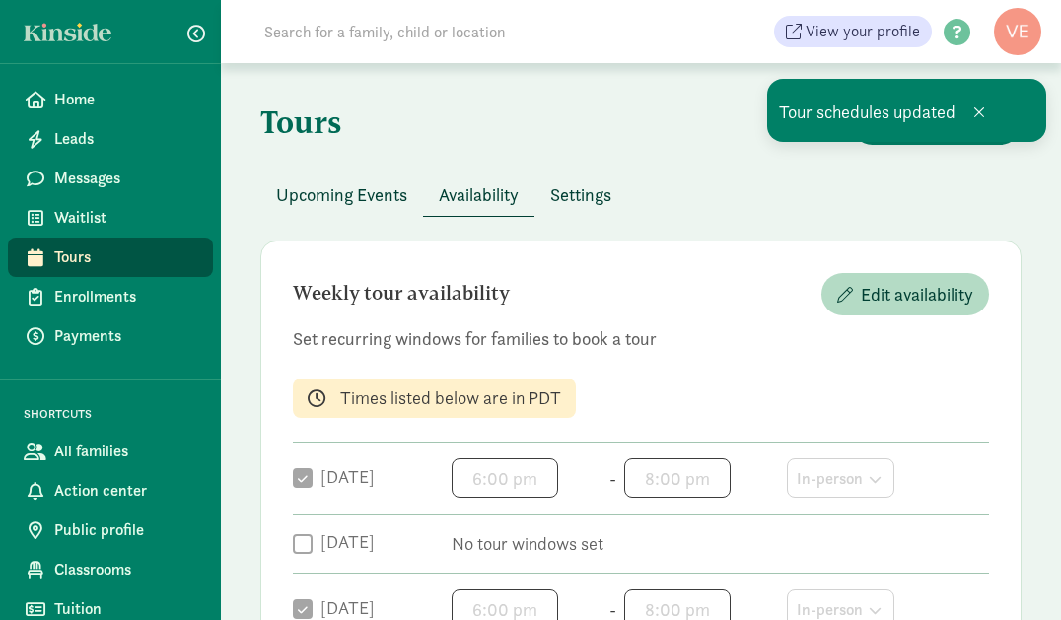
click at [580, 199] on span "Settings" at bounding box center [580, 194] width 61 height 27
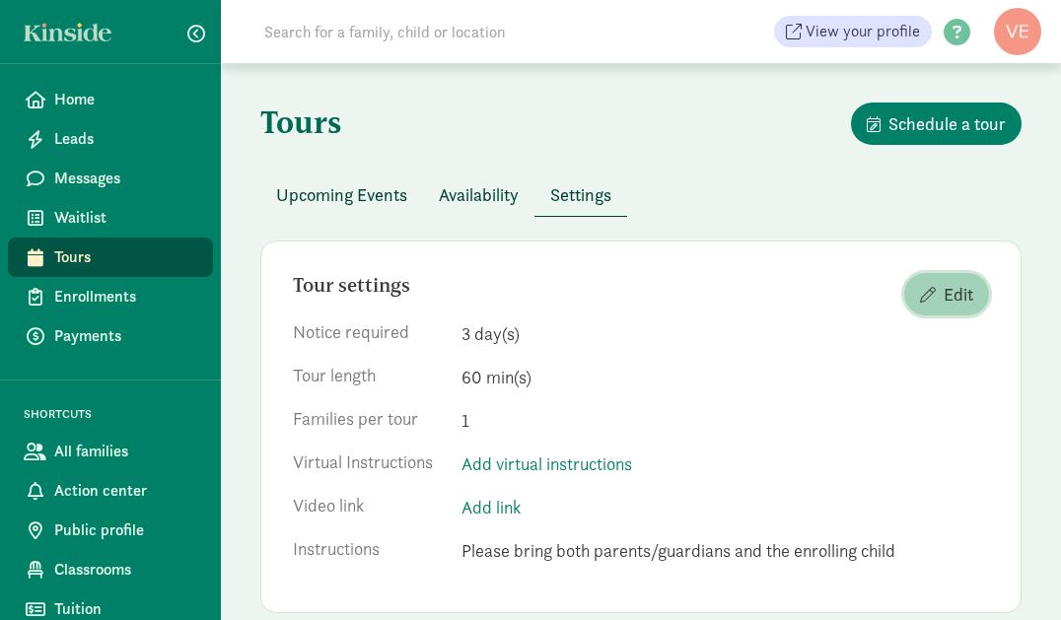
click at [961, 305] on span "Edit" at bounding box center [958, 294] width 30 height 27
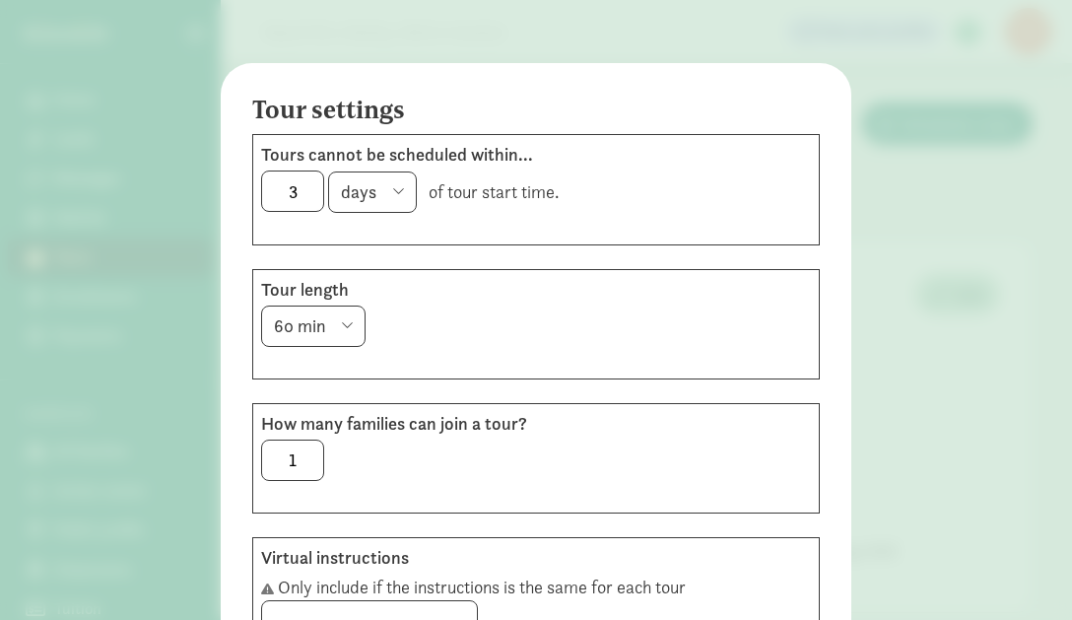
click at [345, 322] on select "15 min 30 min 45 min 60 min 90 min 120 min" at bounding box center [313, 326] width 104 height 41
select select "30"
click at [261, 306] on select "15 min 30 min 45 min 60 min 90 min 120 min" at bounding box center [313, 326] width 104 height 41
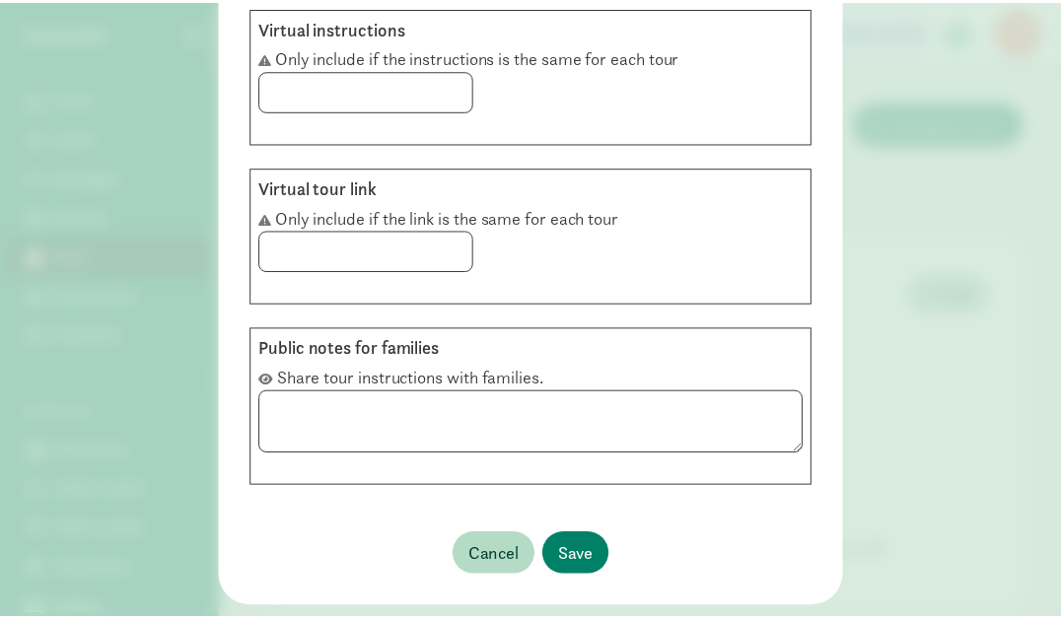
scroll to position [552, 0]
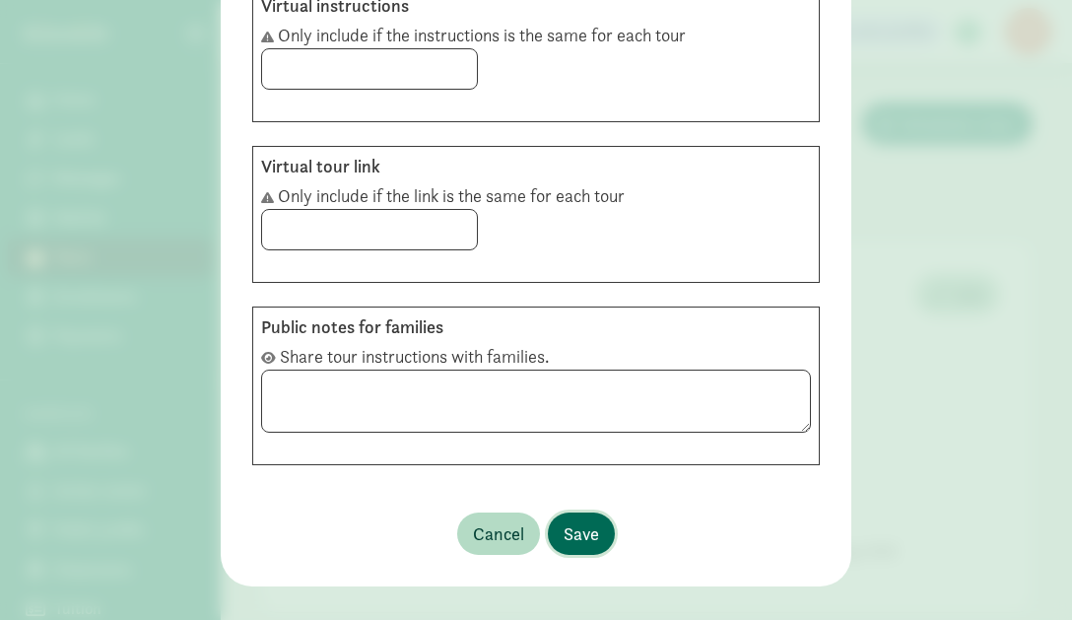
click at [579, 530] on span "Save" at bounding box center [581, 533] width 35 height 27
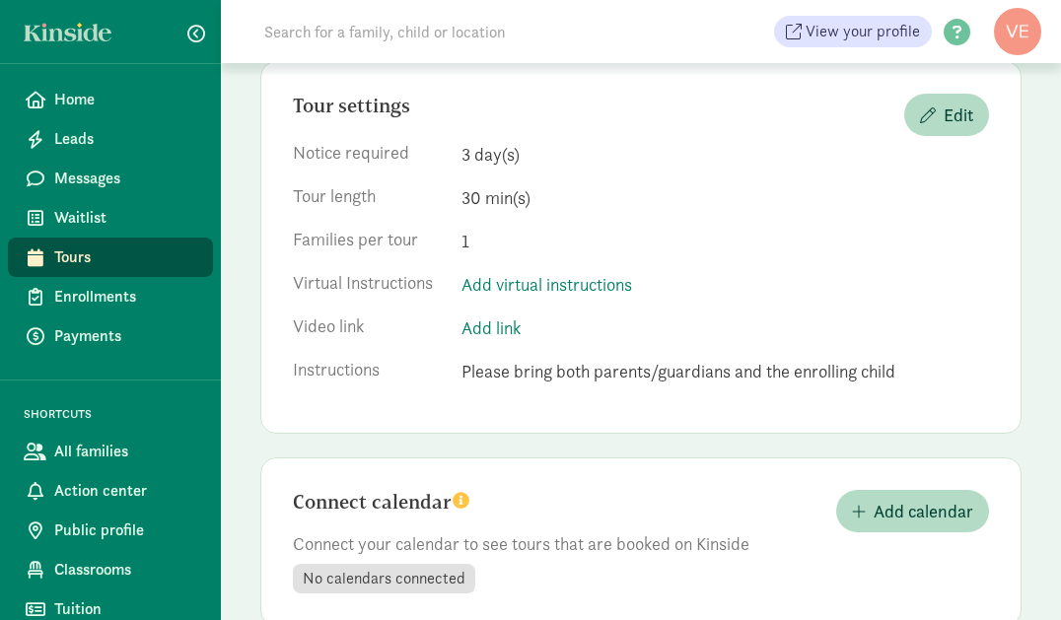
scroll to position [224, 0]
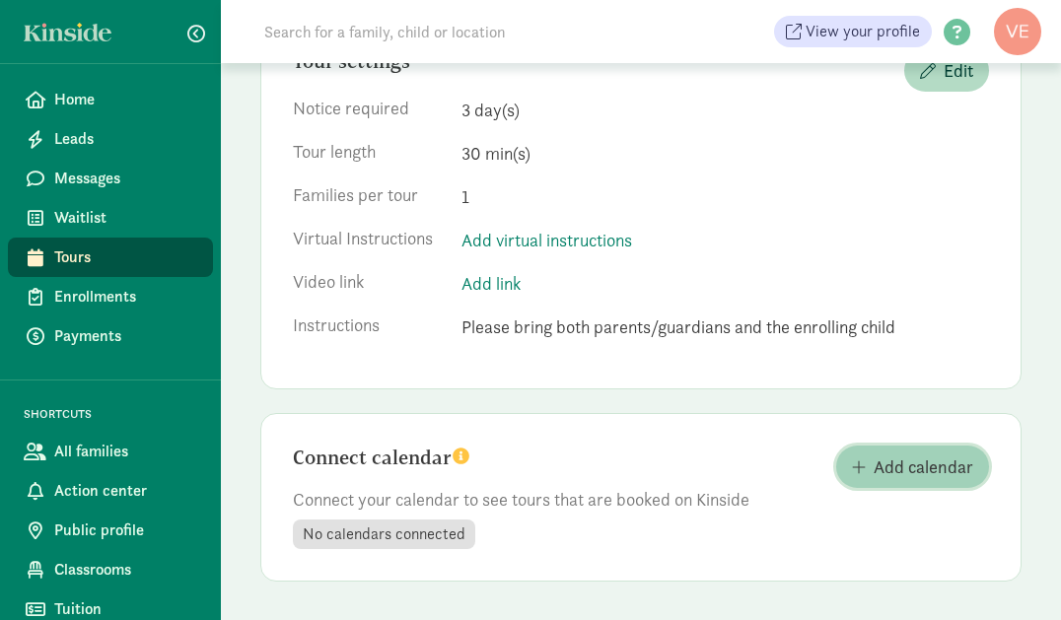
click at [894, 461] on span "Add calendar" at bounding box center [923, 466] width 100 height 27
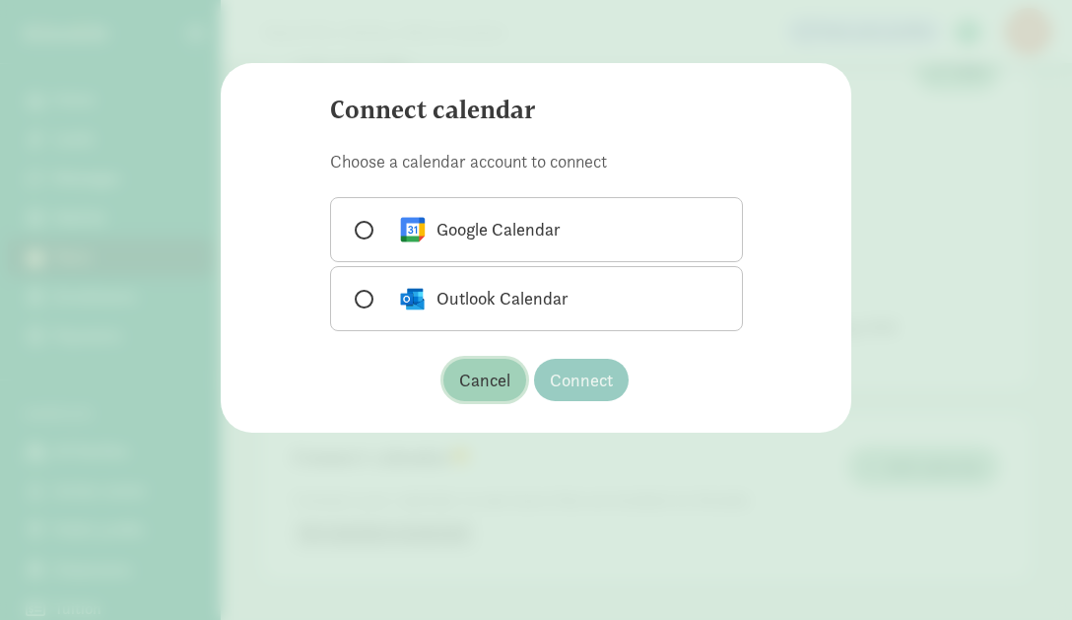
click at [484, 377] on span "Cancel" at bounding box center [484, 380] width 51 height 27
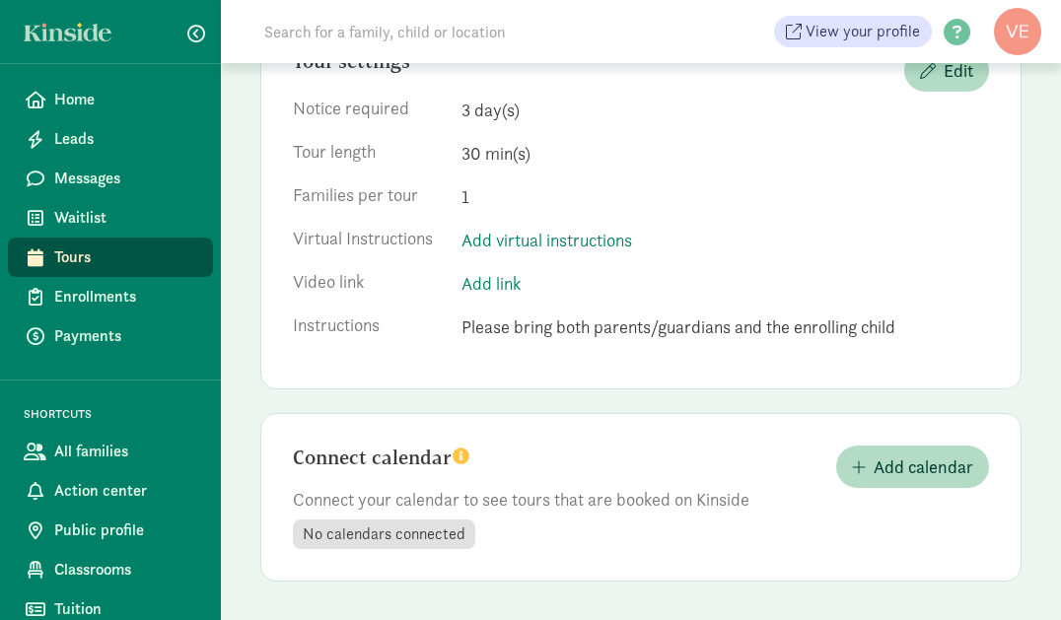
scroll to position [9, 0]
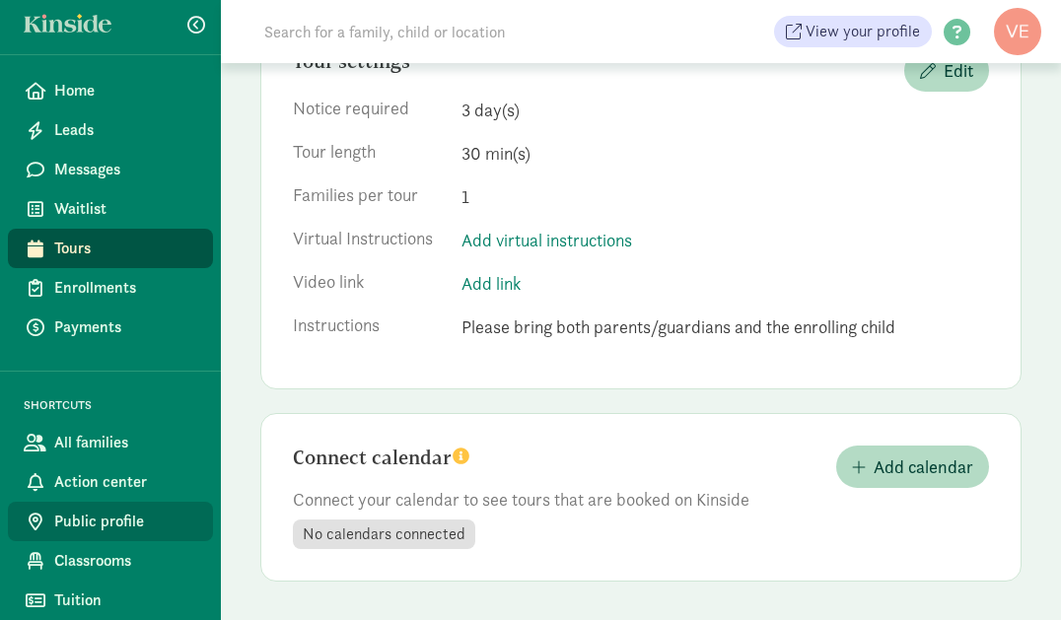
click at [136, 514] on span "Public profile" at bounding box center [125, 522] width 143 height 24
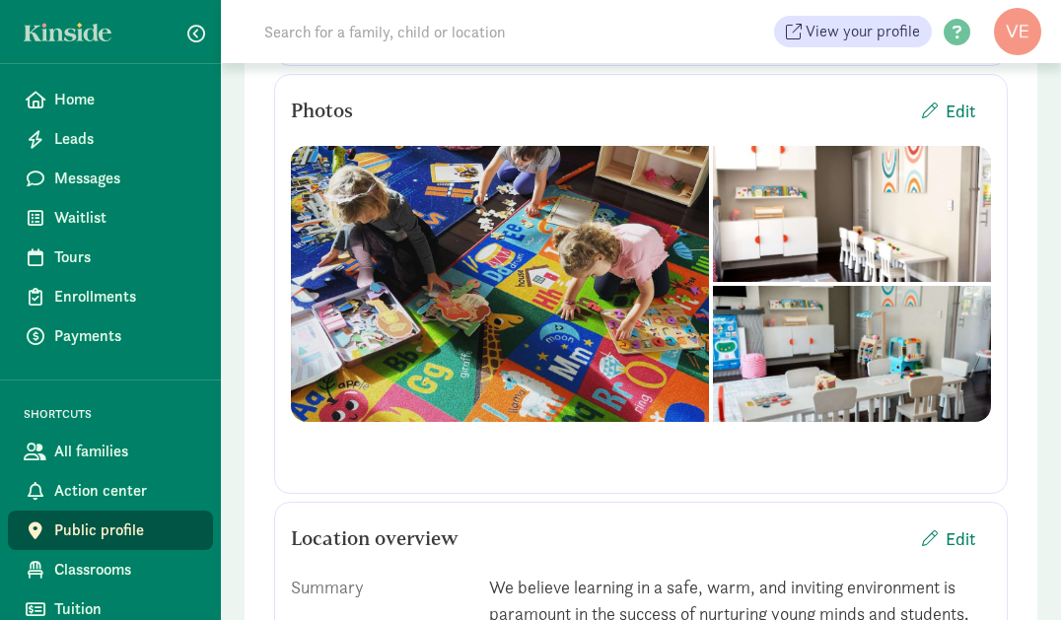
scroll to position [473, 0]
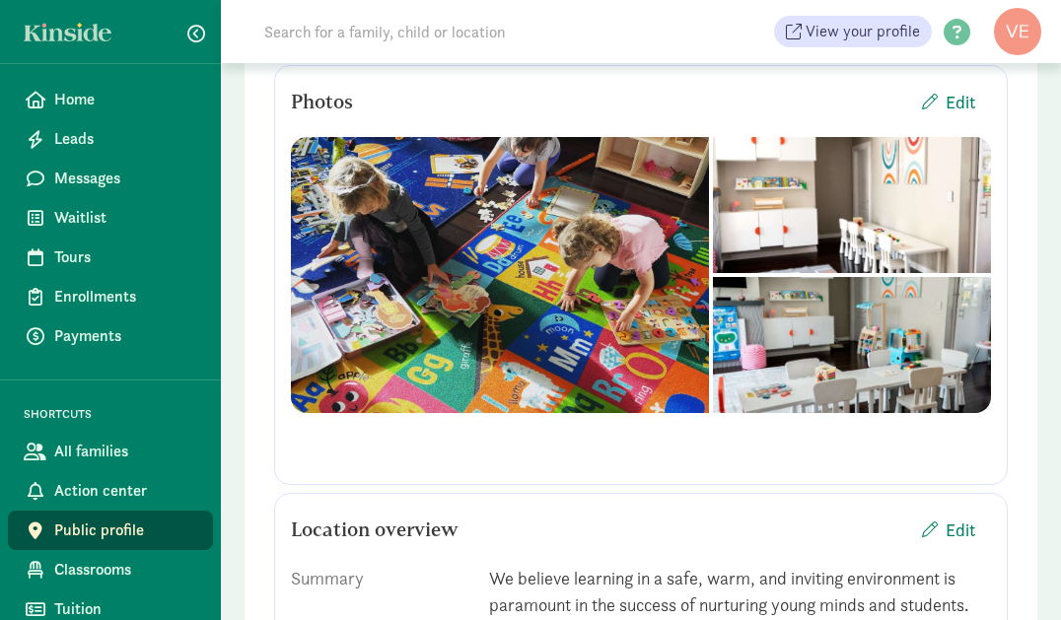
click at [713, 273] on div at bounding box center [852, 205] width 278 height 136
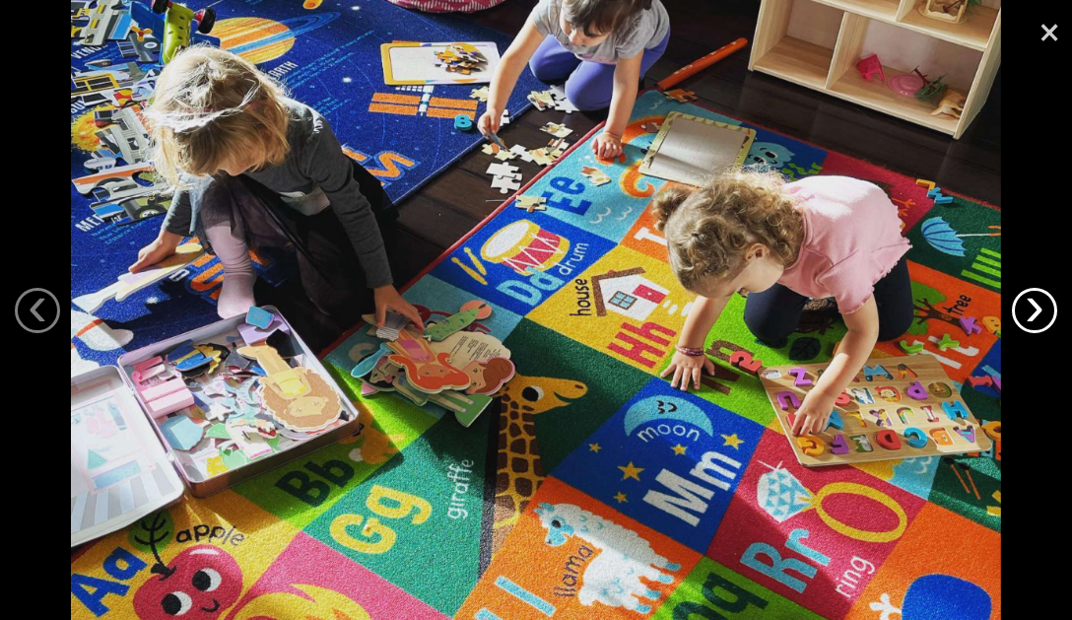
click at [1041, 305] on link "›" at bounding box center [1034, 310] width 45 height 45
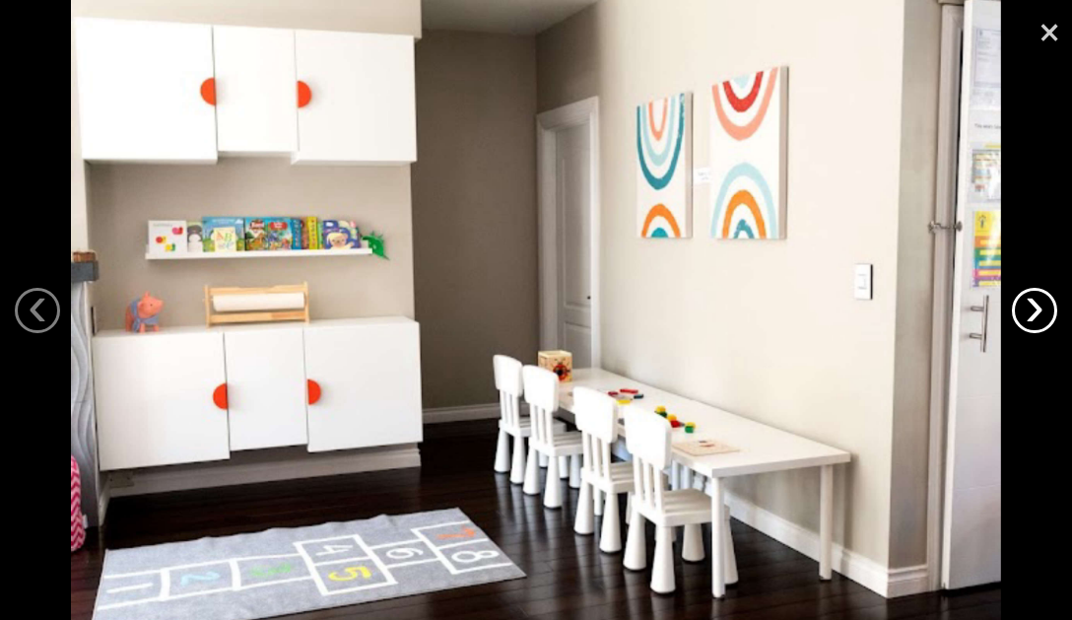
click at [1041, 305] on link "›" at bounding box center [1034, 310] width 45 height 45
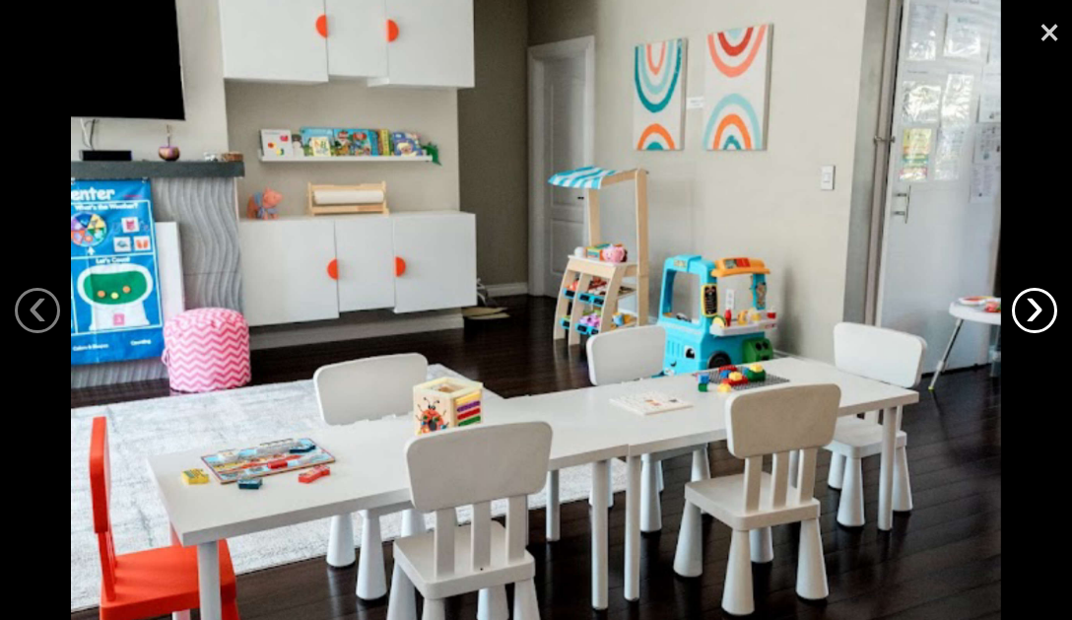
click at [1041, 305] on link "›" at bounding box center [1034, 310] width 45 height 45
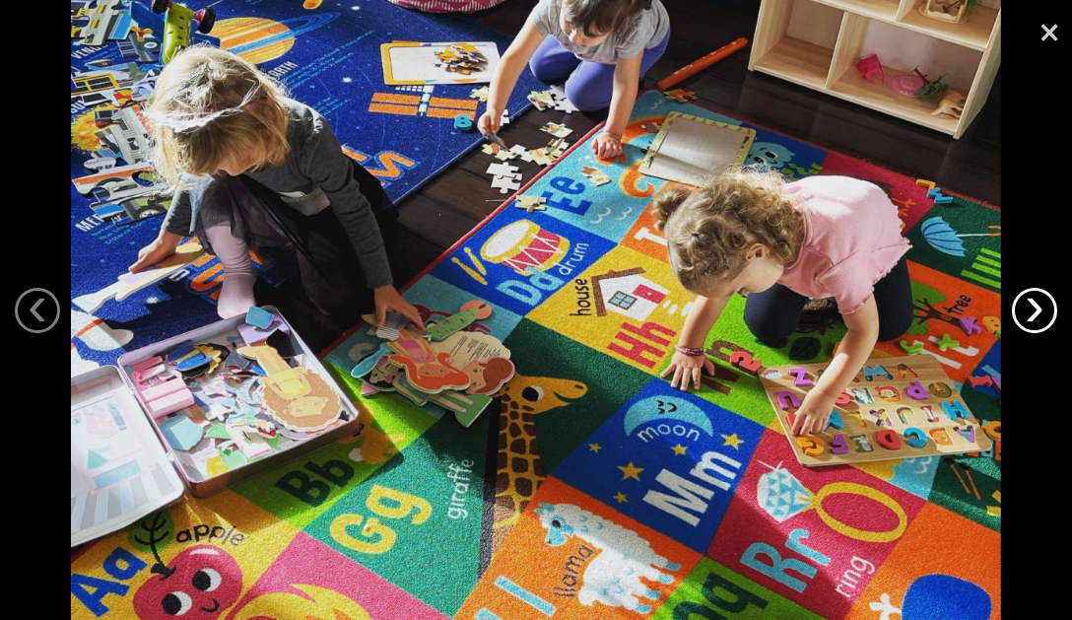
click at [1041, 305] on link "›" at bounding box center [1034, 310] width 45 height 45
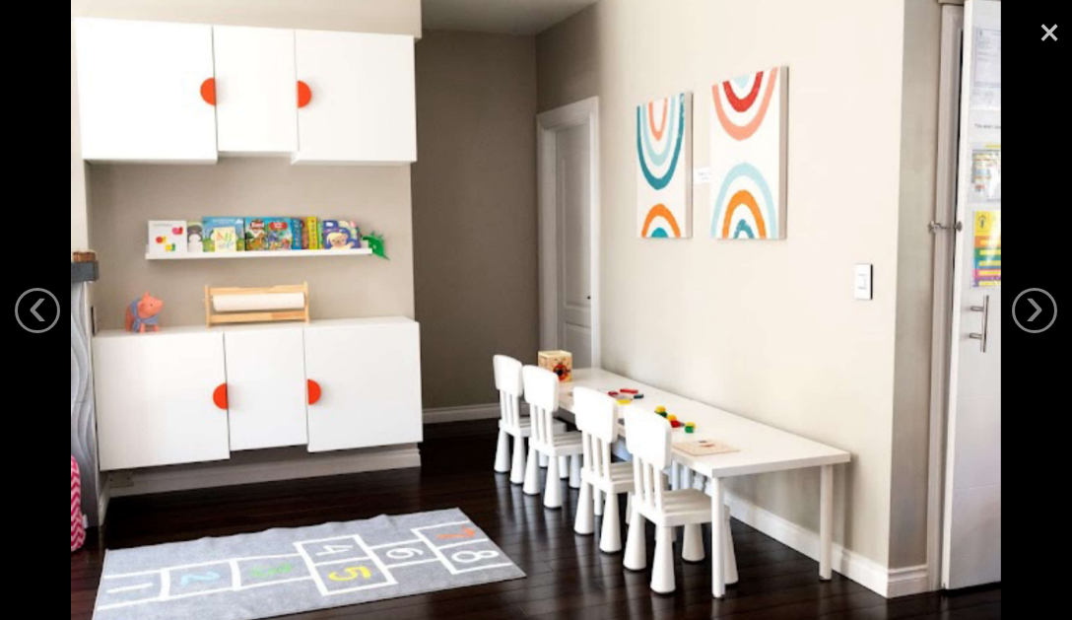
click at [1046, 31] on link "×" at bounding box center [1049, 29] width 45 height 59
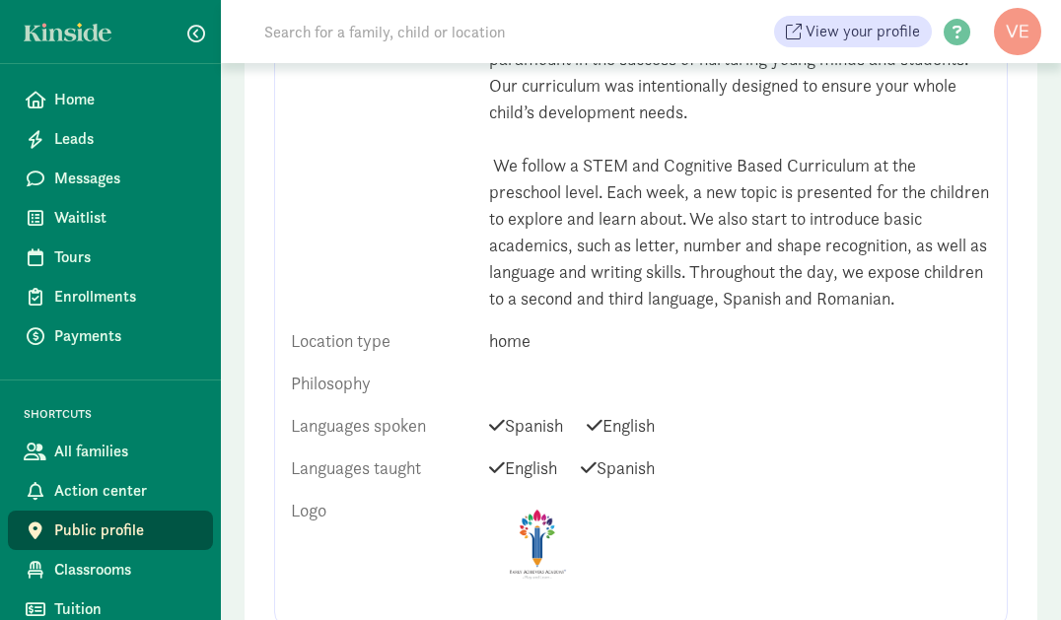
scroll to position [1025, 0]
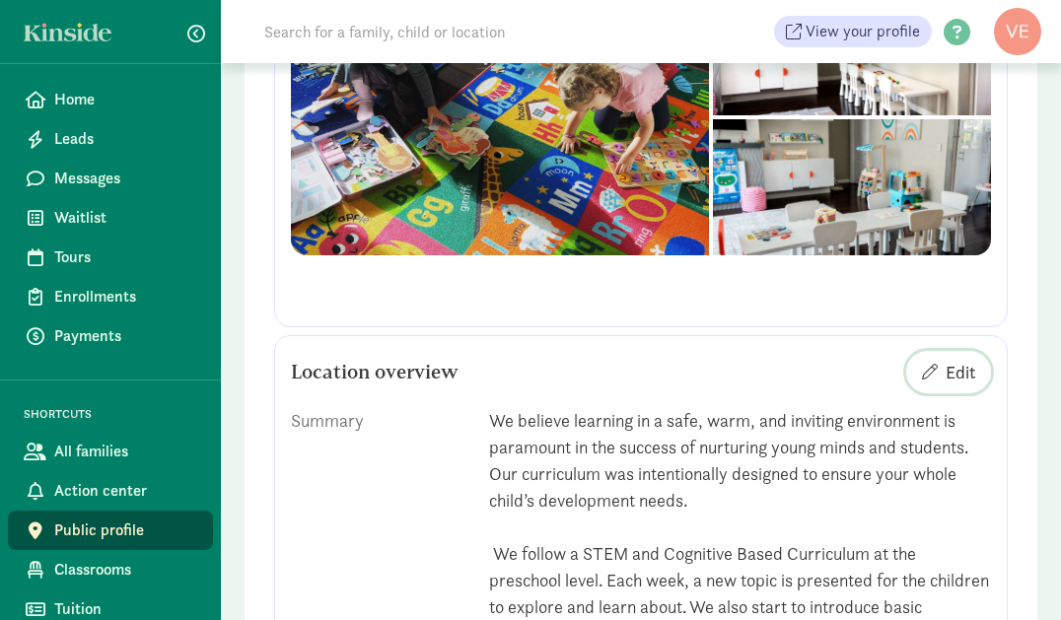
click at [953, 361] on span "Edit" at bounding box center [960, 372] width 30 height 27
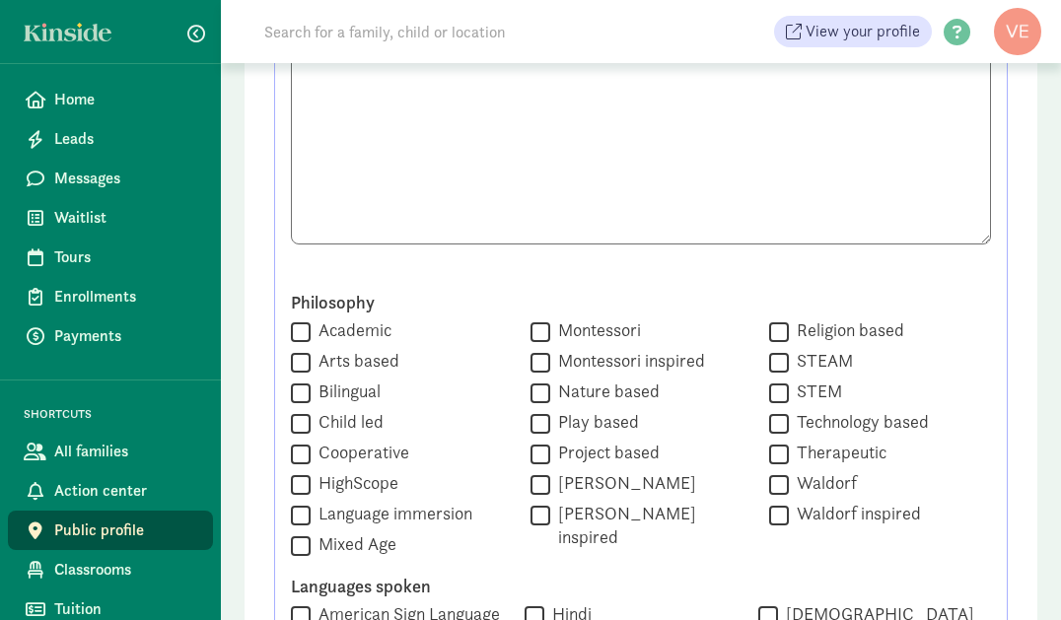
scroll to position [1132, 0]
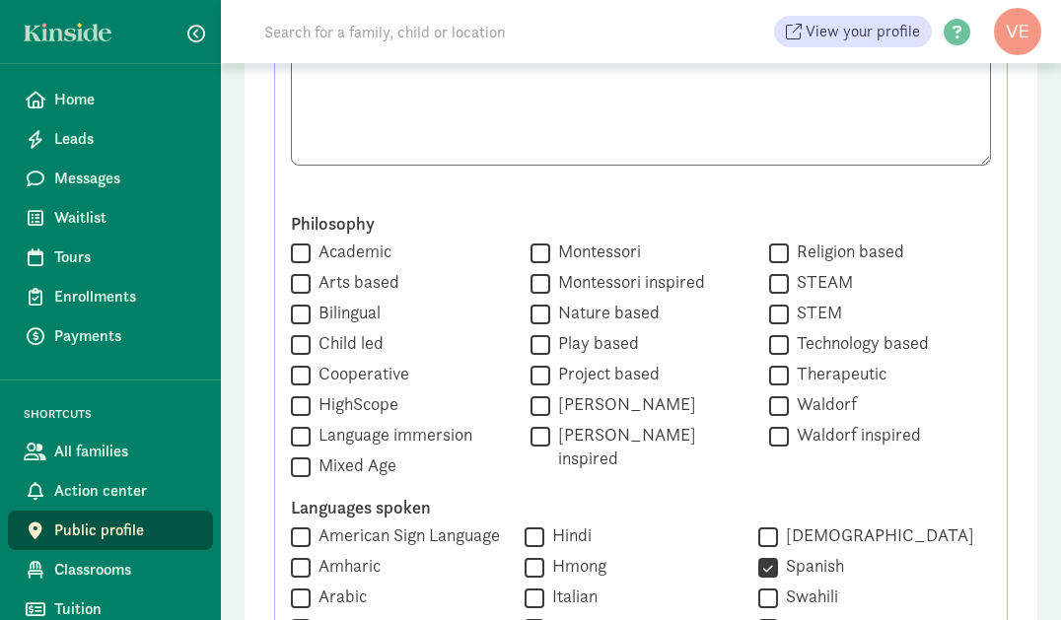
click at [295, 310] on input "Bilingual" at bounding box center [301, 314] width 20 height 27
checkbox input "true"
click at [769, 270] on input "STEAM" at bounding box center [779, 283] width 20 height 27
checkbox input "true"
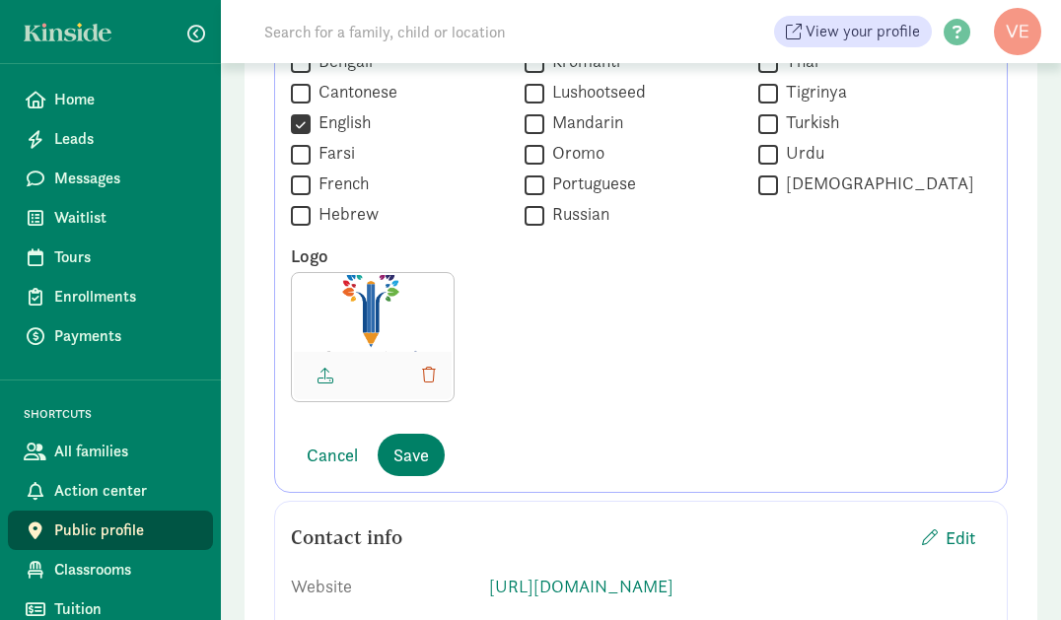
scroll to position [2079, 0]
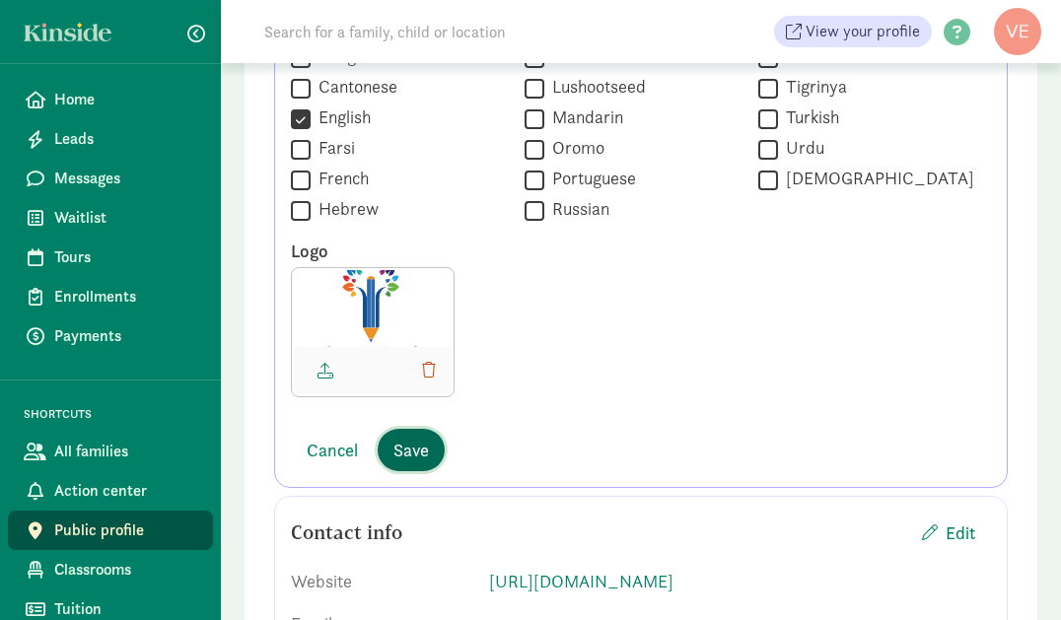
click at [402, 439] on span "Save" at bounding box center [410, 450] width 35 height 27
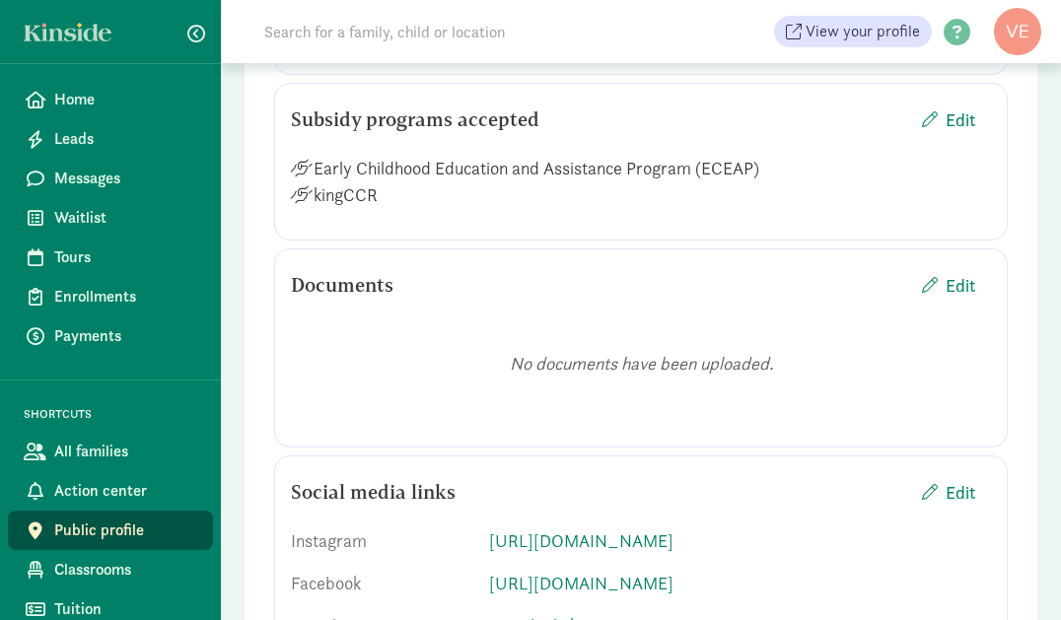
scroll to position [3183, 0]
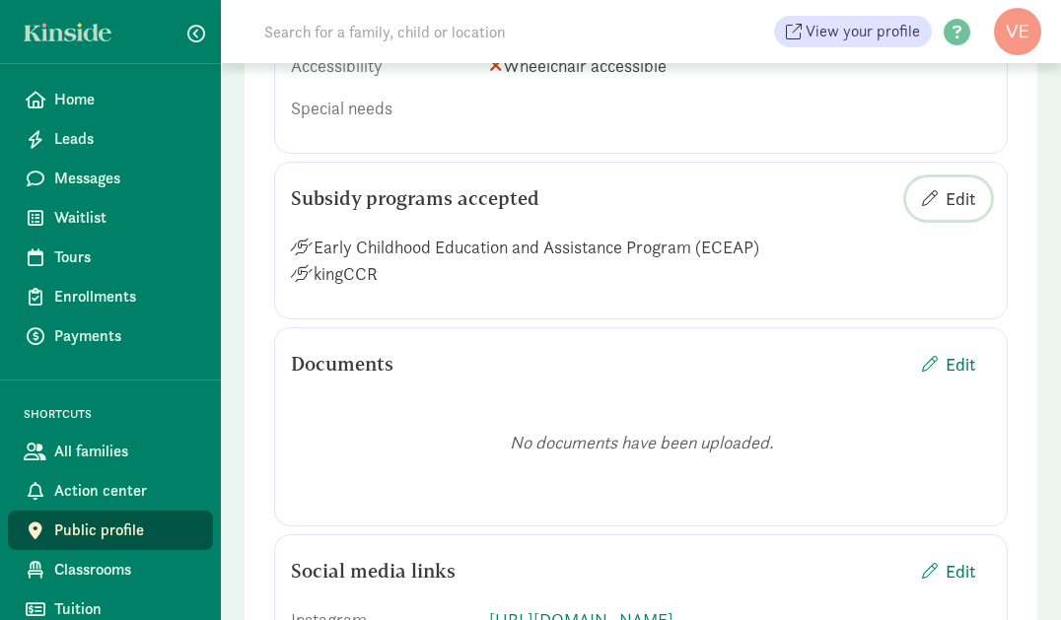
click at [964, 185] on span "Edit" at bounding box center [960, 198] width 30 height 27
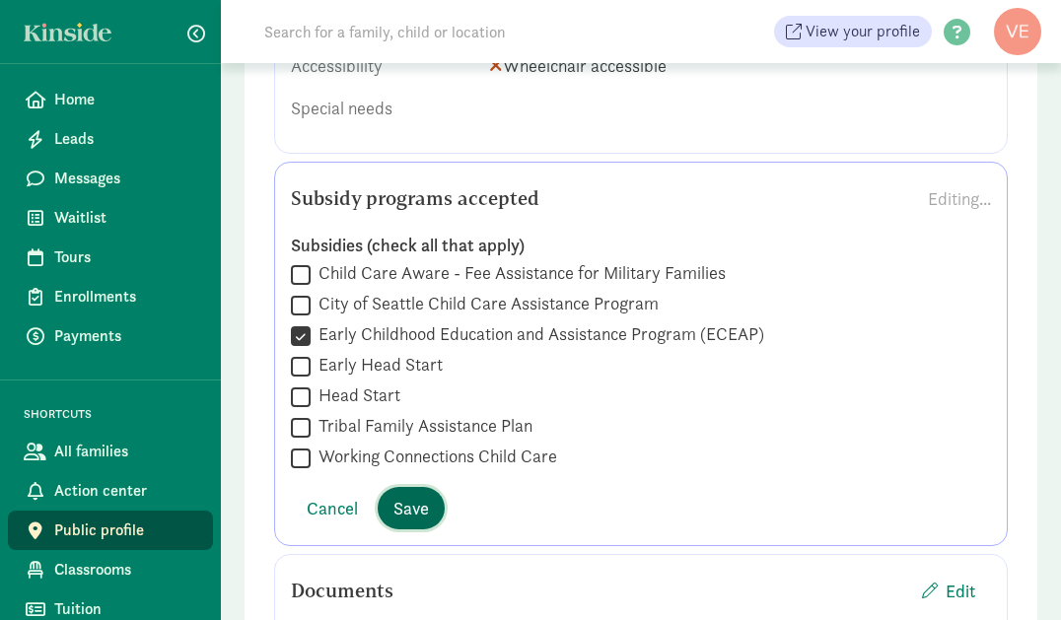
click at [415, 495] on span "Save" at bounding box center [410, 508] width 35 height 27
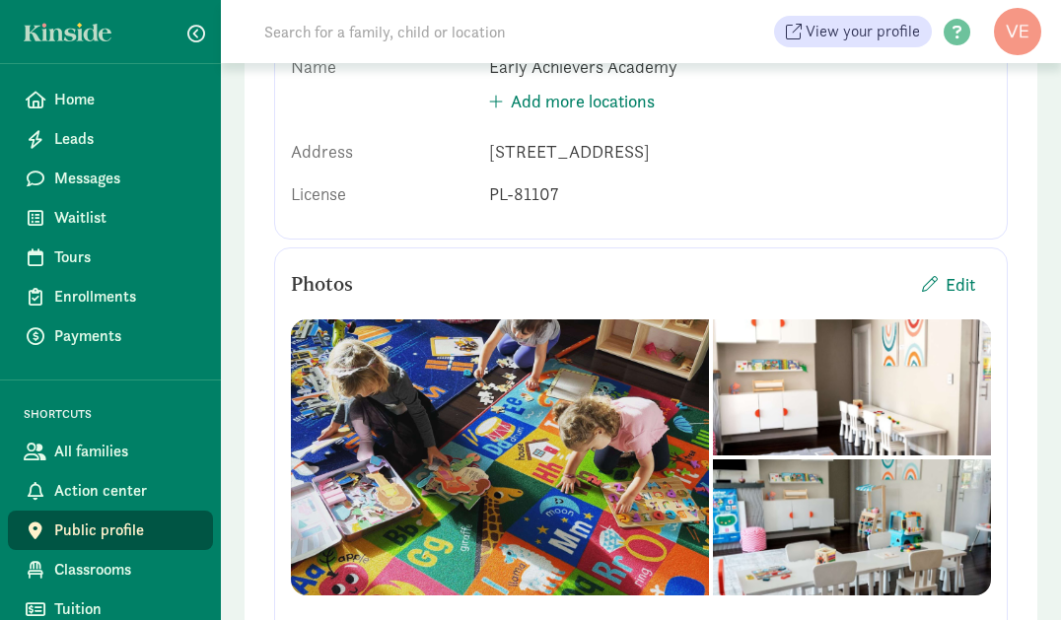
scroll to position [0, 0]
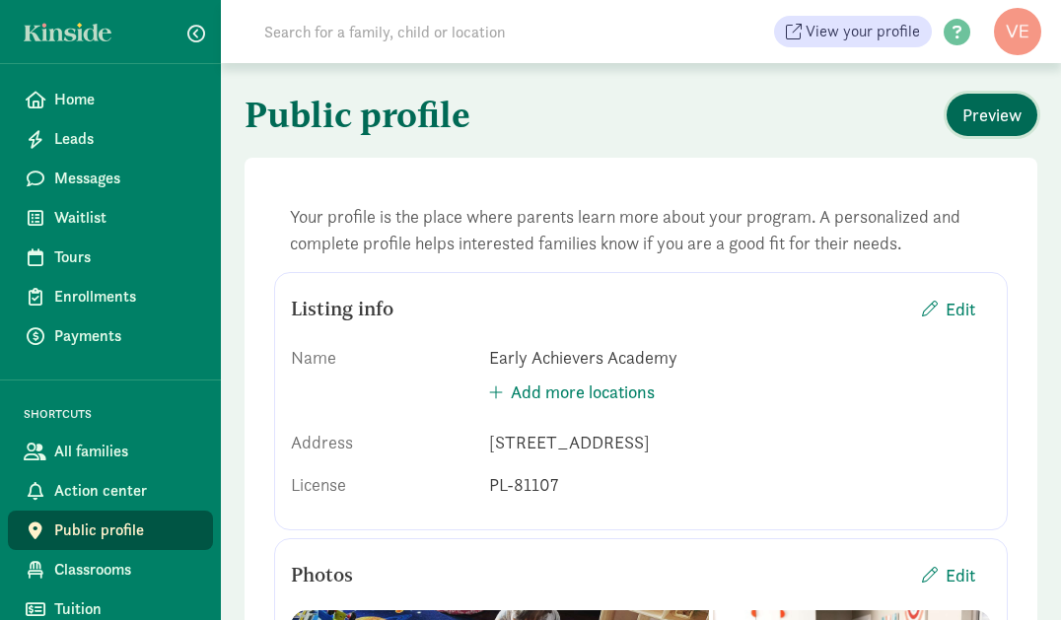
click at [1015, 123] on span "Preview" at bounding box center [991, 115] width 59 height 27
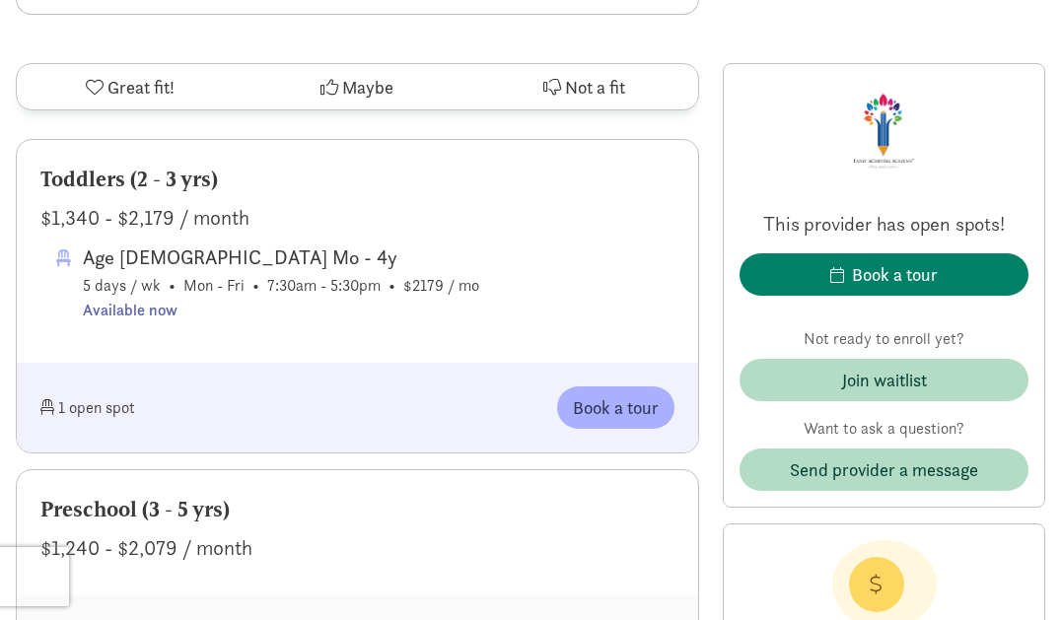
scroll to position [867, 0]
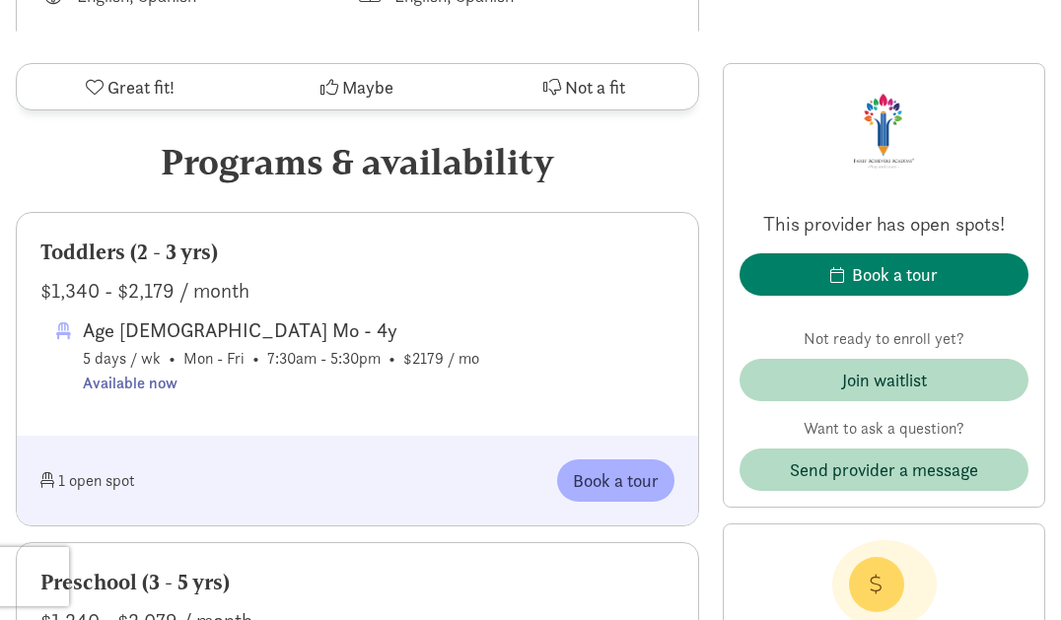
click at [324, 292] on div "$1,340 - $2,179 / month" at bounding box center [357, 291] width 634 height 32
click at [158, 249] on div "Toddlers (2 - 3 yrs)" at bounding box center [357, 253] width 634 height 32
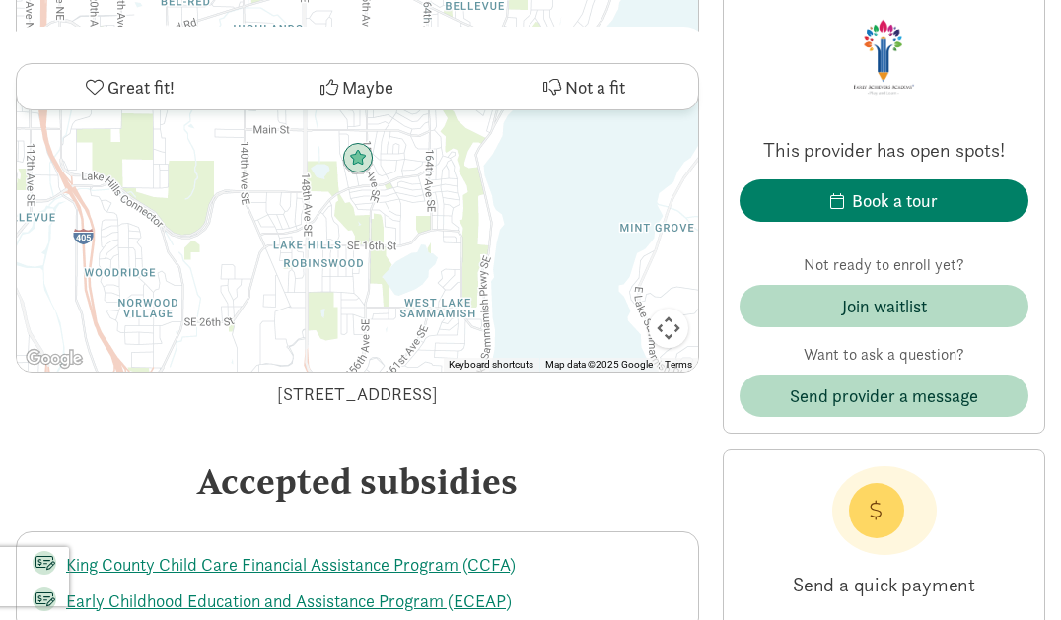
scroll to position [3264, 0]
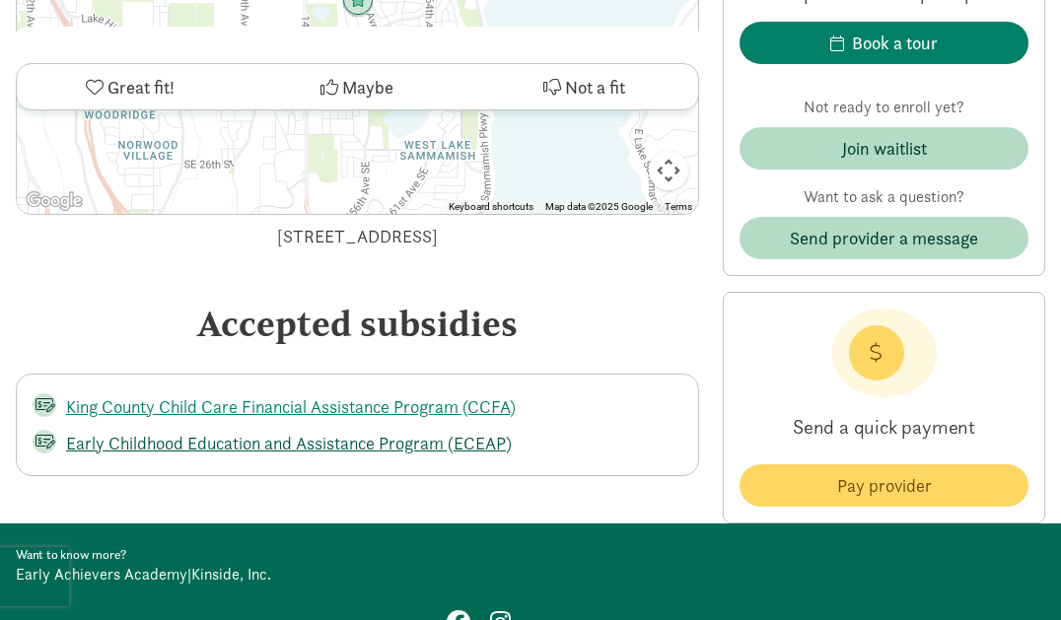
click at [199, 438] on link "Early Childhood Education and Assistance Program (ECEAP)" at bounding box center [289, 443] width 446 height 23
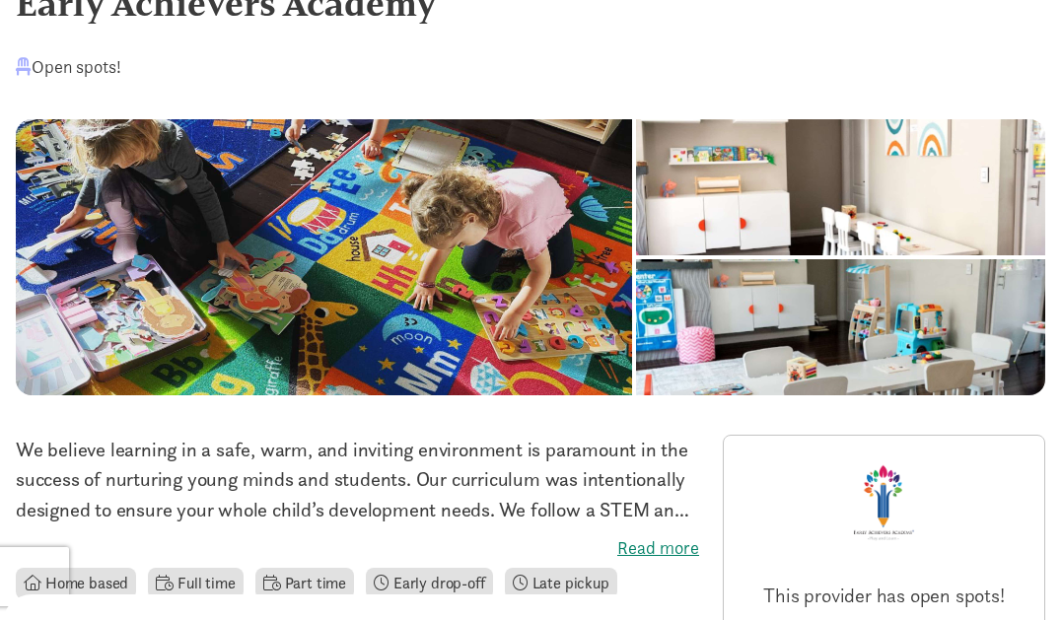
scroll to position [0, 0]
